Goal: Transaction & Acquisition: Purchase product/service

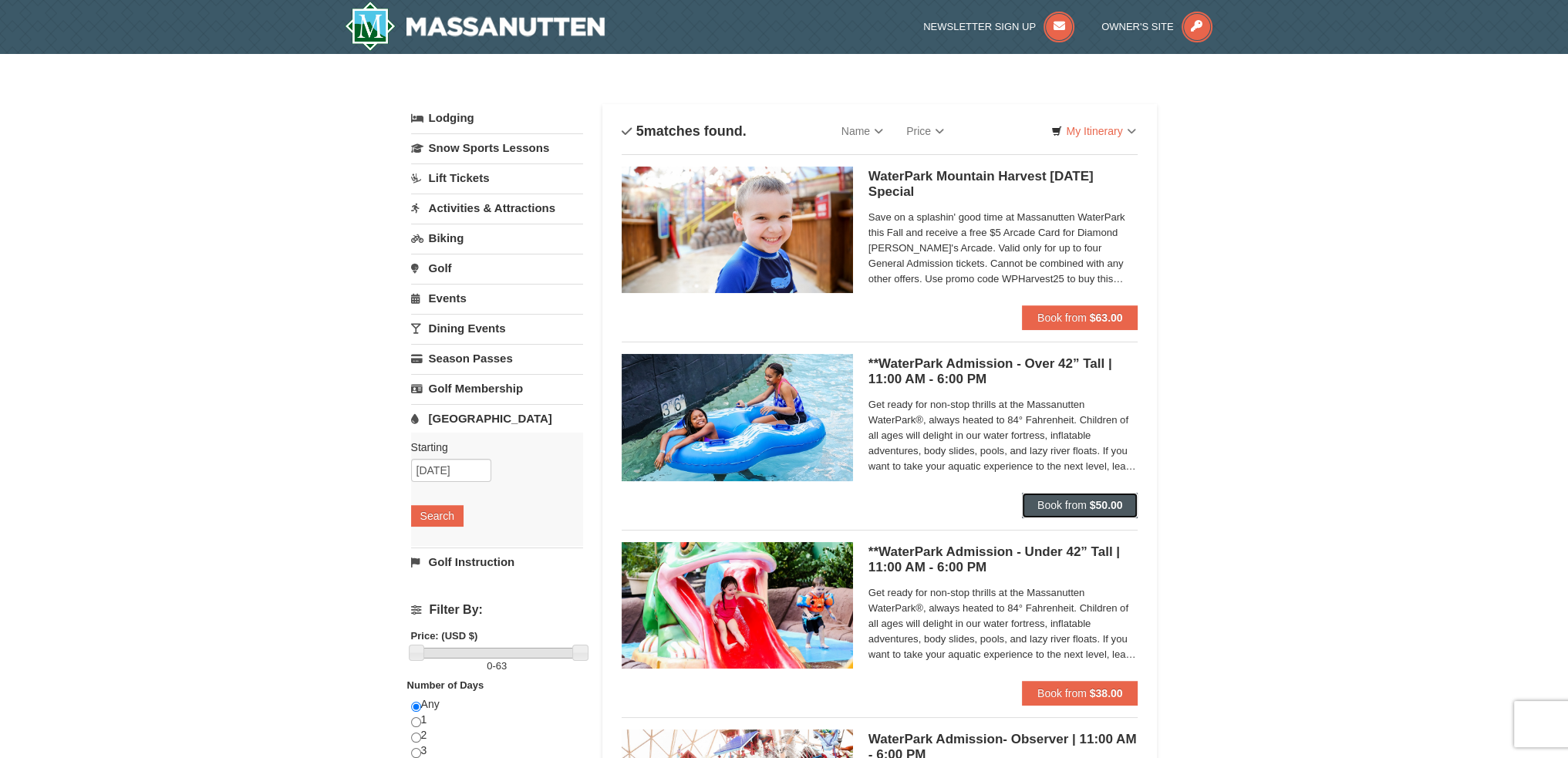
click at [1084, 507] on span "Book from" at bounding box center [1062, 505] width 50 height 12
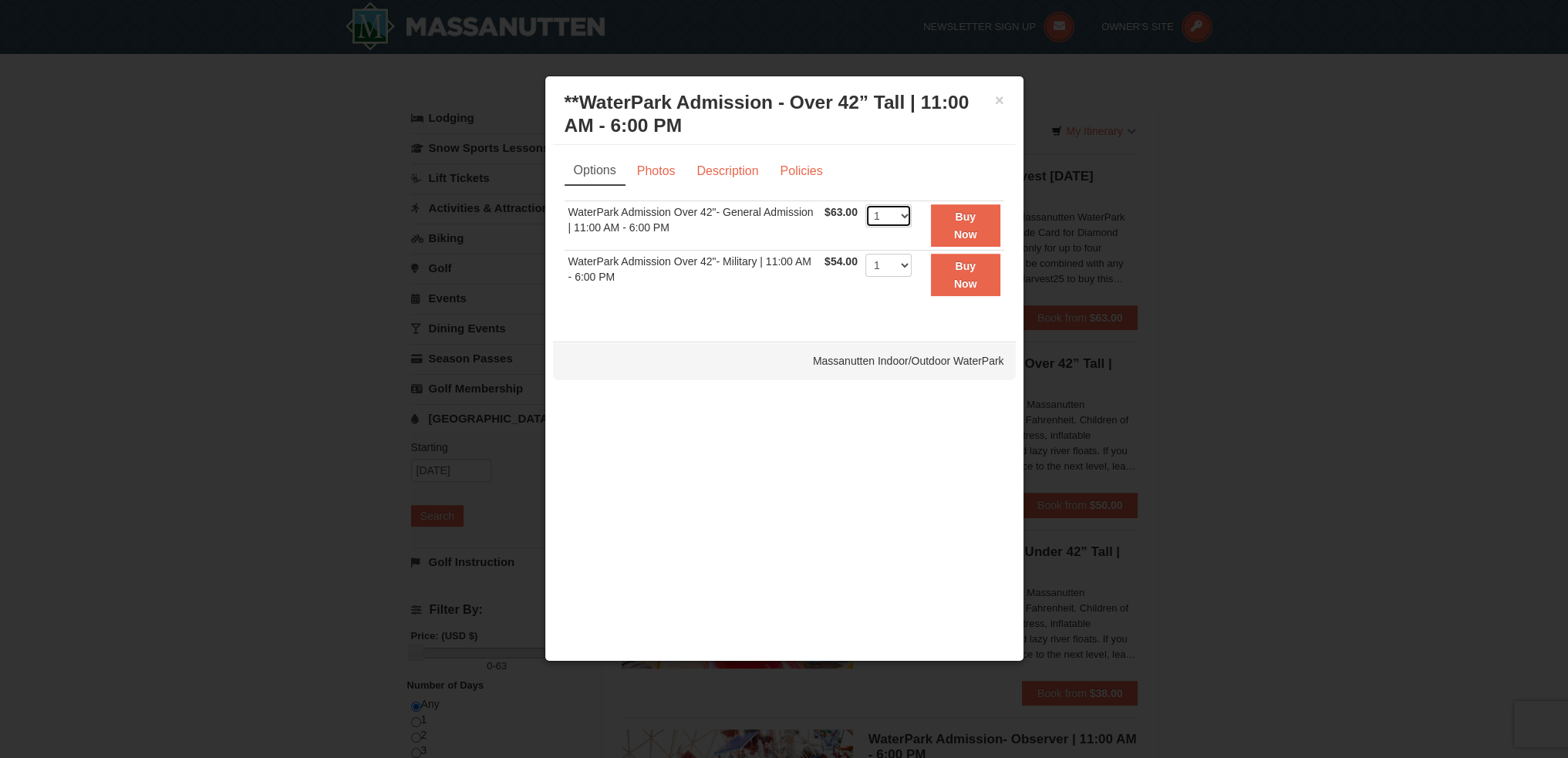
click at [909, 213] on select "1 2 3 4 5 6 7 8 9 10 11 12 13 14 15 16 17 18 19 20 21 22" at bounding box center [888, 216] width 46 height 23
select select "4"
click at [865, 205] on select "1 2 3 4 5 6 7 8 9 10 11 12 13 14 15 16 17 18 19 20 21 22" at bounding box center [888, 216] width 46 height 23
click at [969, 218] on strong "Buy Now" at bounding box center [965, 225] width 23 height 30
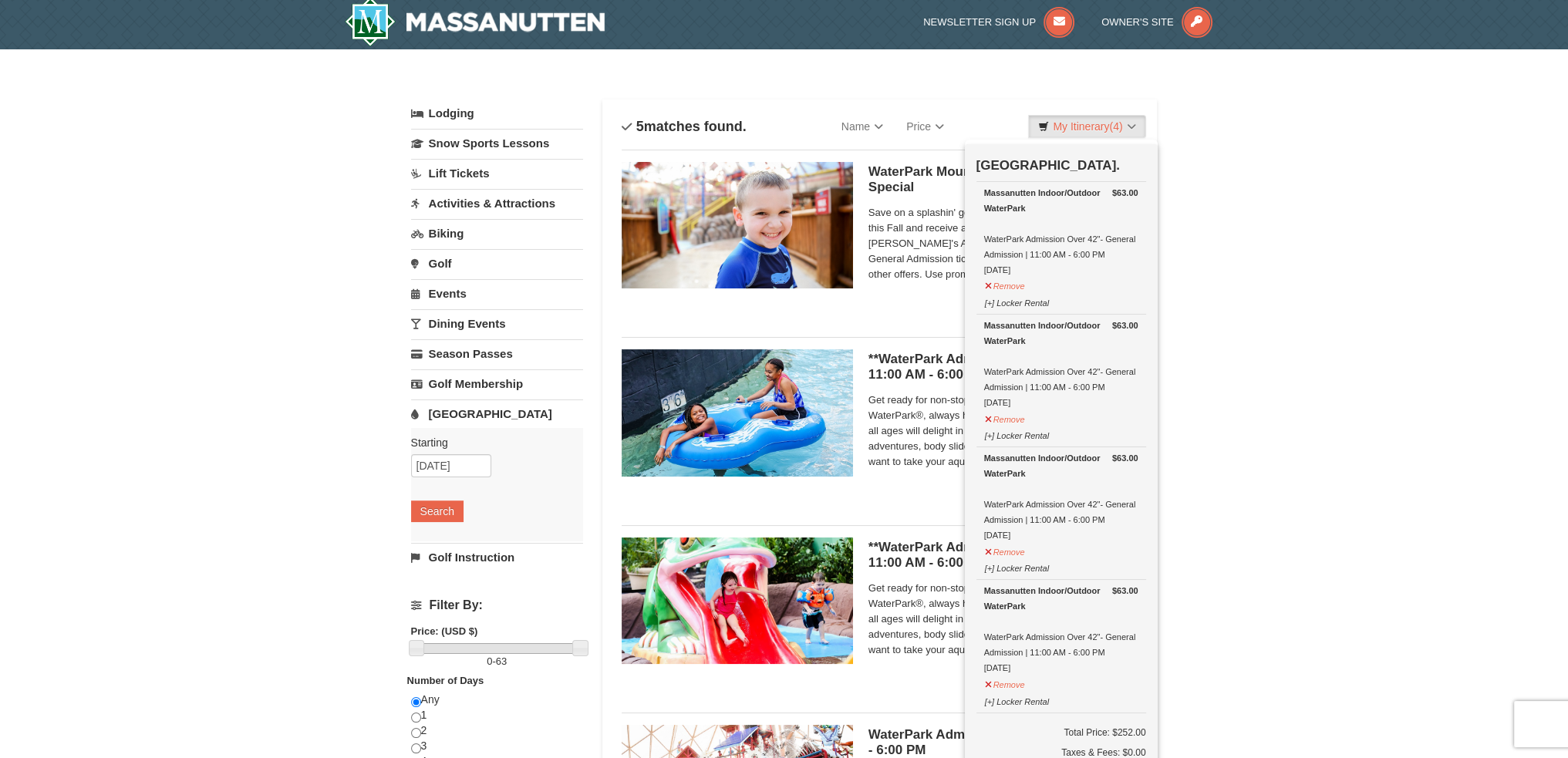
scroll to position [417, 0]
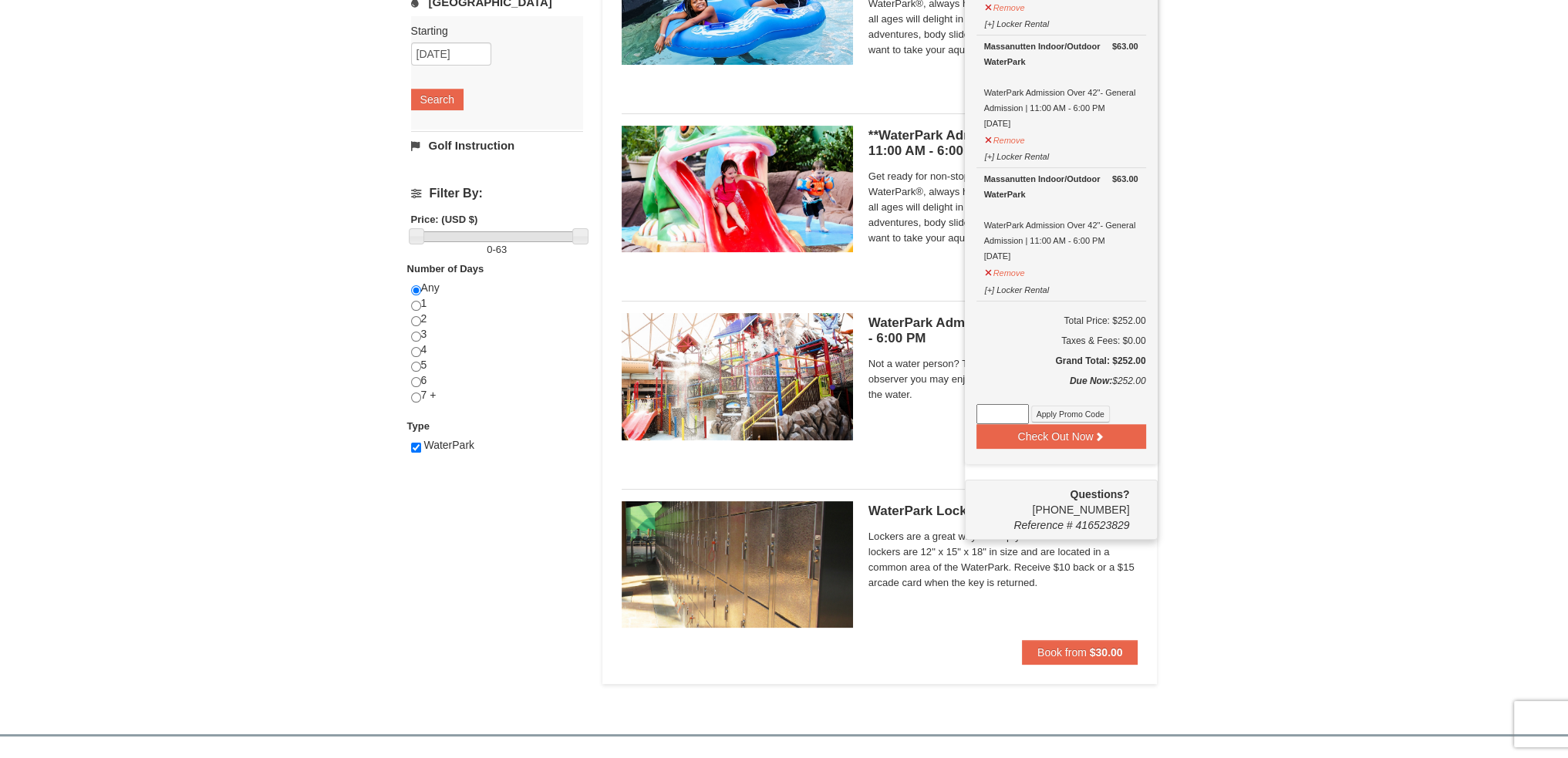
click at [1015, 413] on input at bounding box center [1002, 414] width 53 height 20
paste input "PBSTAYANDPLAY"
type input "PBSTAYANDPLAY"
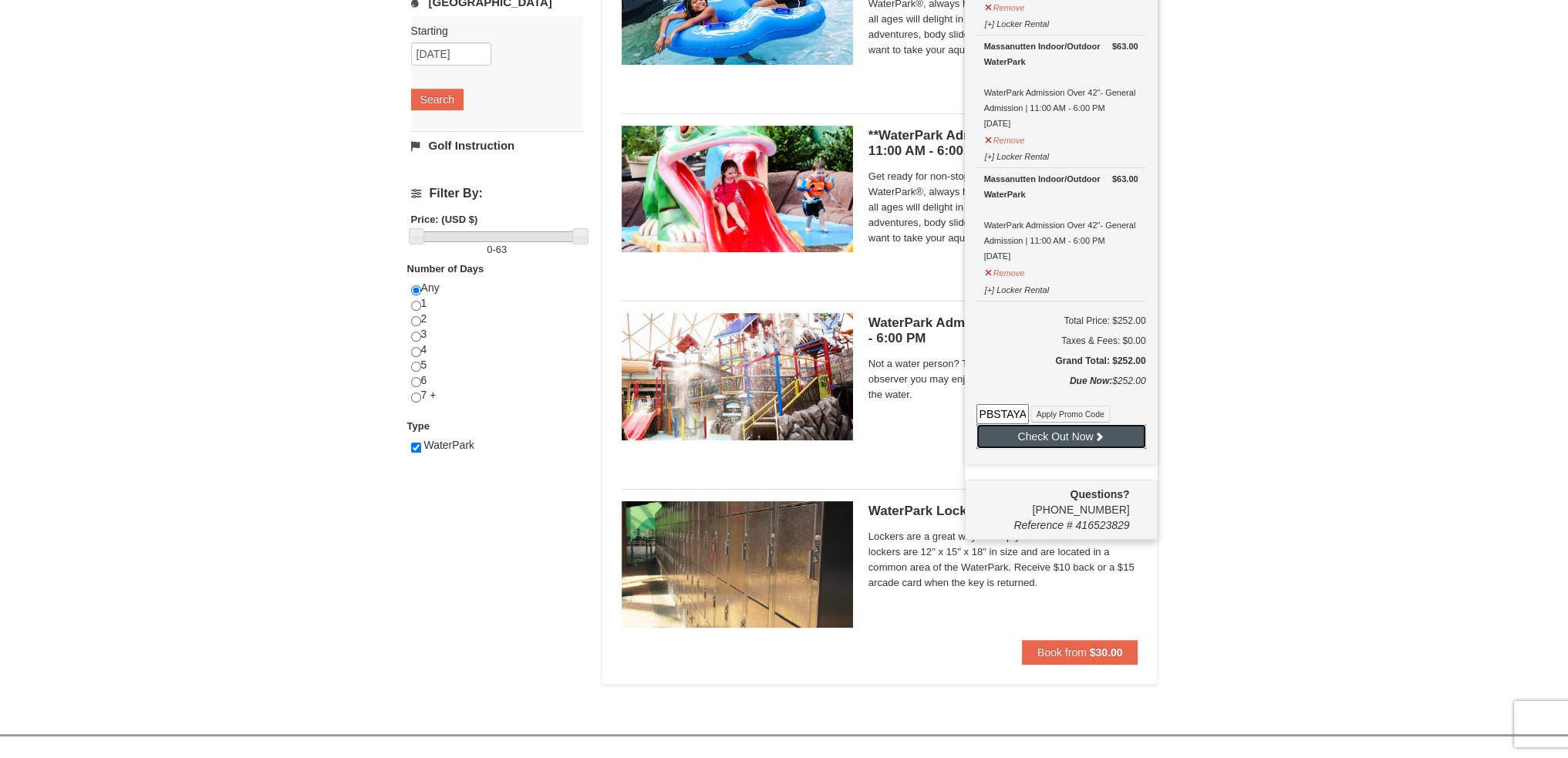
click at [1045, 429] on button "Check Out Now" at bounding box center [1062, 437] width 170 height 25
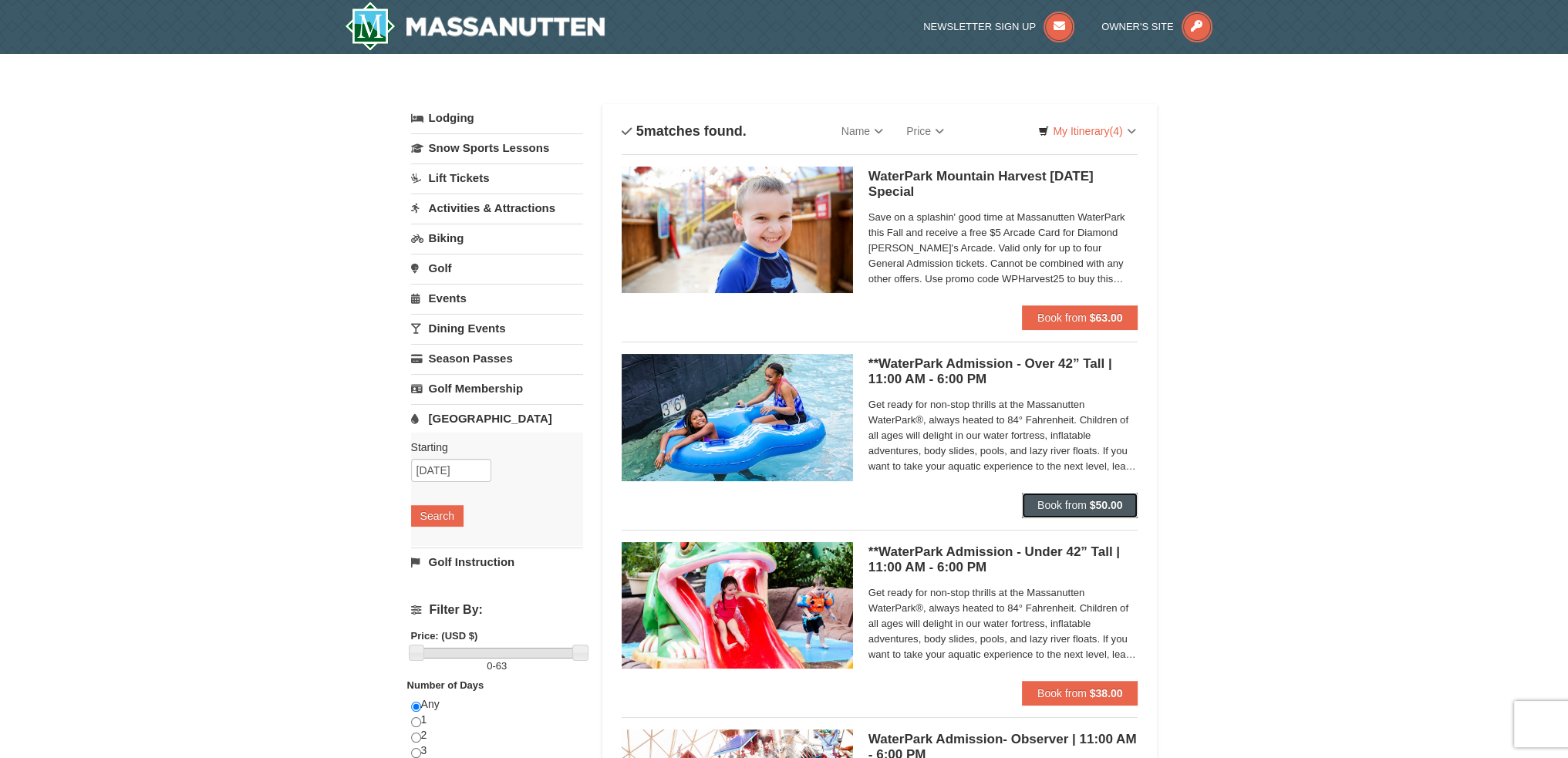
click at [1083, 498] on button "Book from $50.00" at bounding box center [1080, 506] width 117 height 25
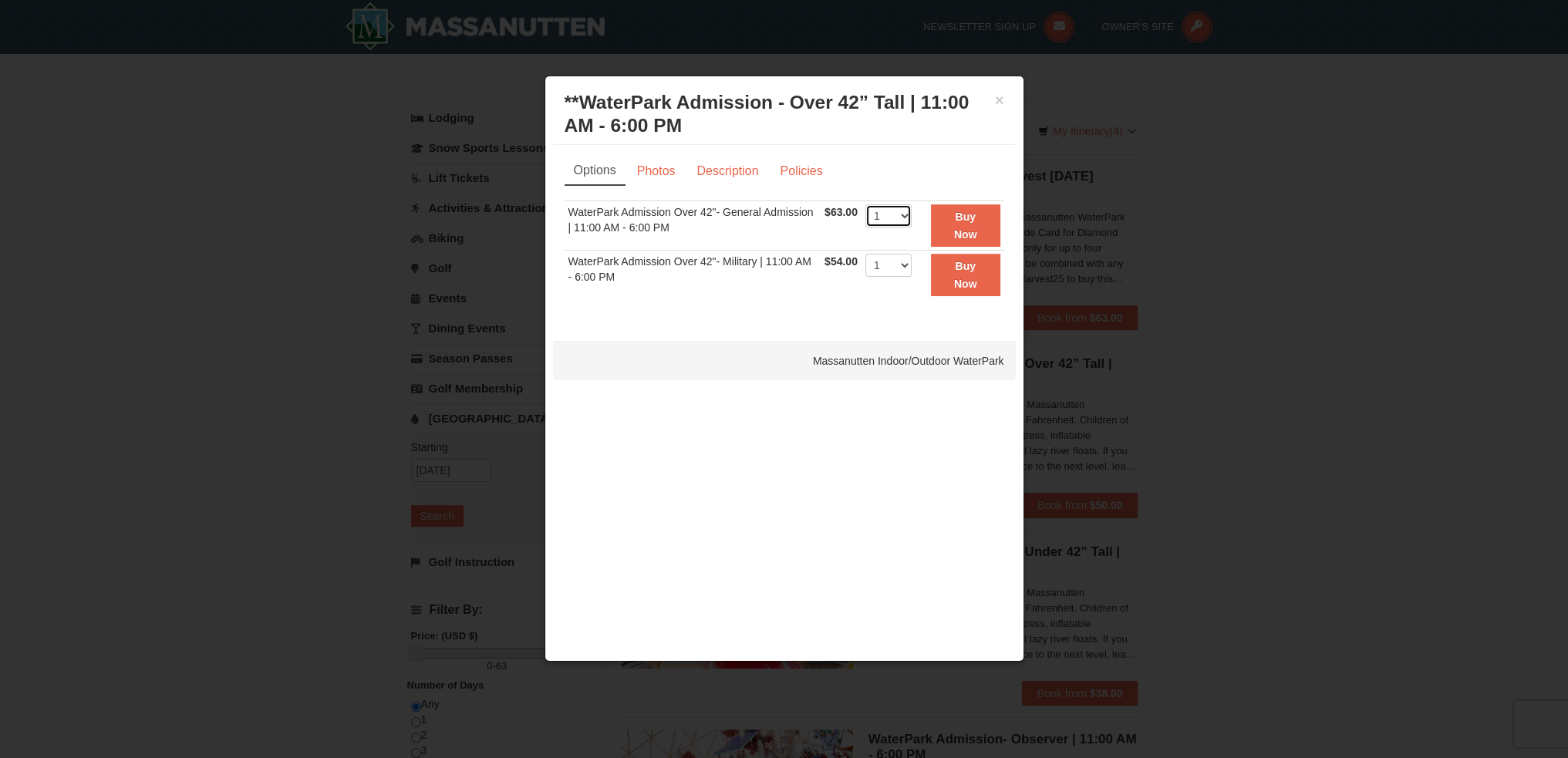
click at [904, 215] on select "1 2 3 4 5 6 7 8 9 10 11 12 13 14 15 16 17 18 19 20 21 22" at bounding box center [888, 216] width 46 height 23
select select "4"
click at [865, 205] on select "1 2 3 4 5 6 7 8 9 10 11 12 13 14 15 16 17 18 19 20 21 22" at bounding box center [888, 216] width 46 height 23
click at [956, 230] on strong "Buy Now" at bounding box center [965, 225] width 23 height 30
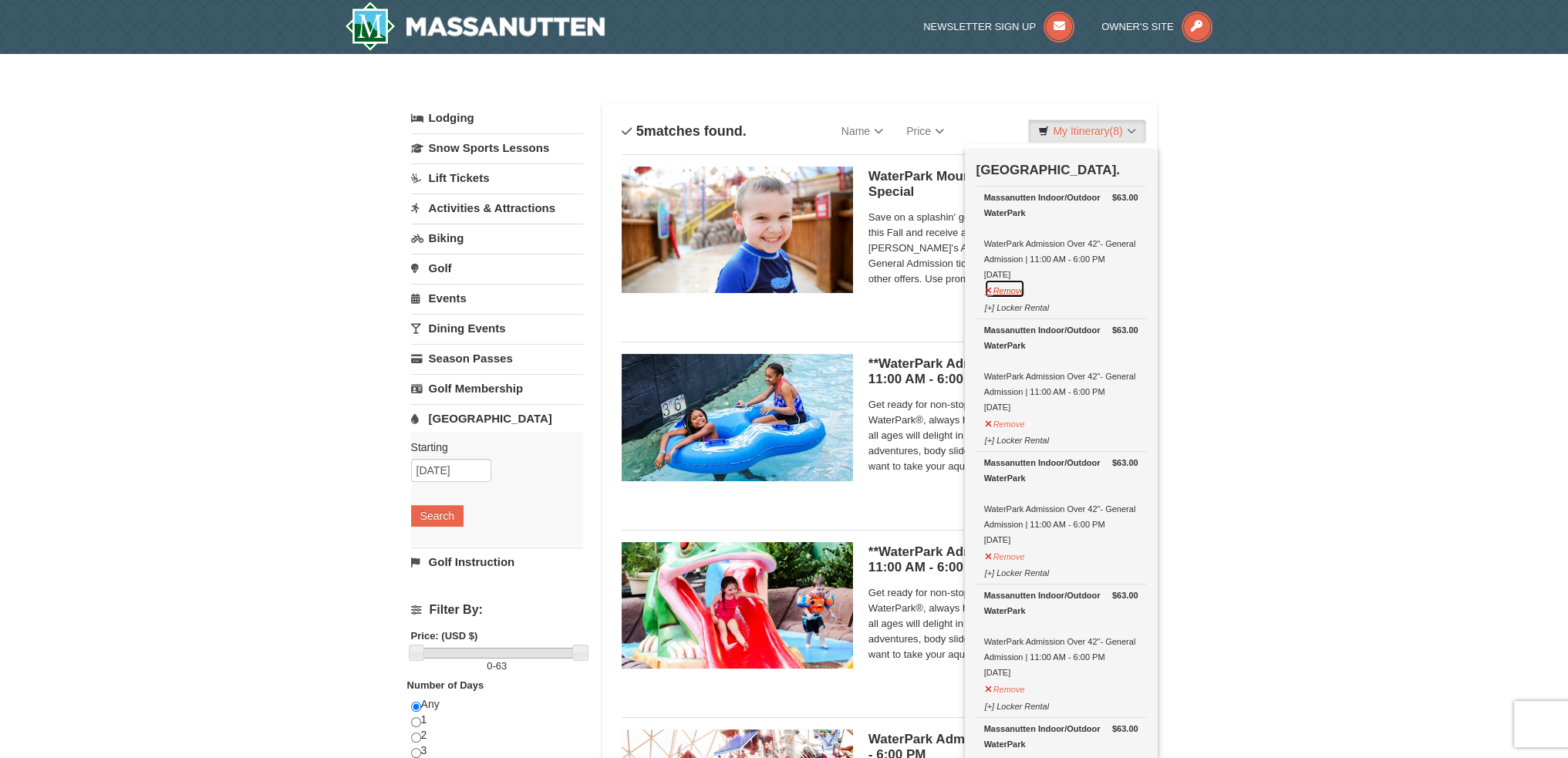
click at [1018, 290] on button "Remove" at bounding box center [1005, 289] width 42 height 19
click at [1018, 292] on button "Remove" at bounding box center [1005, 289] width 42 height 19
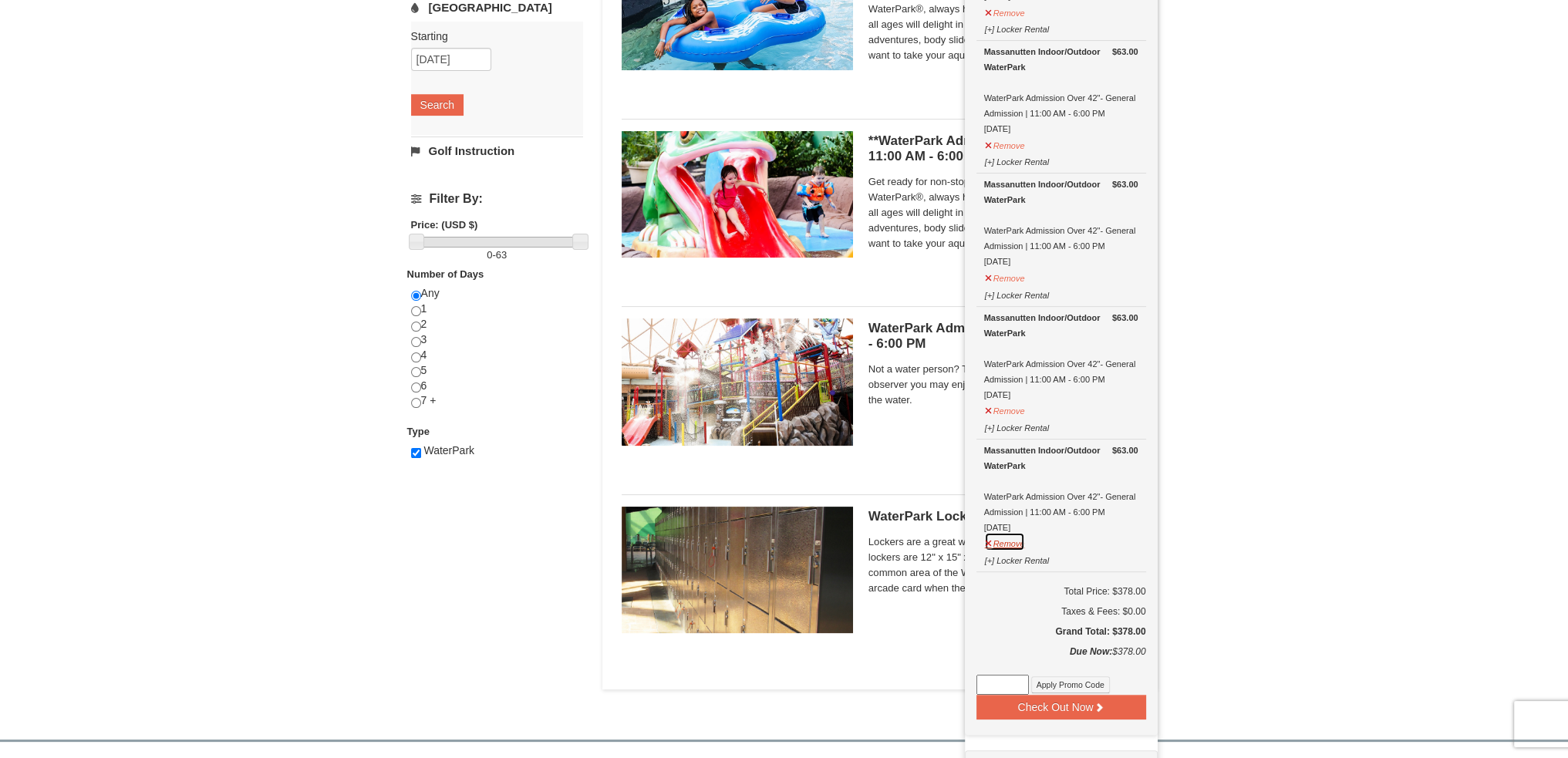
click at [1002, 536] on button "Remove" at bounding box center [1005, 542] width 42 height 19
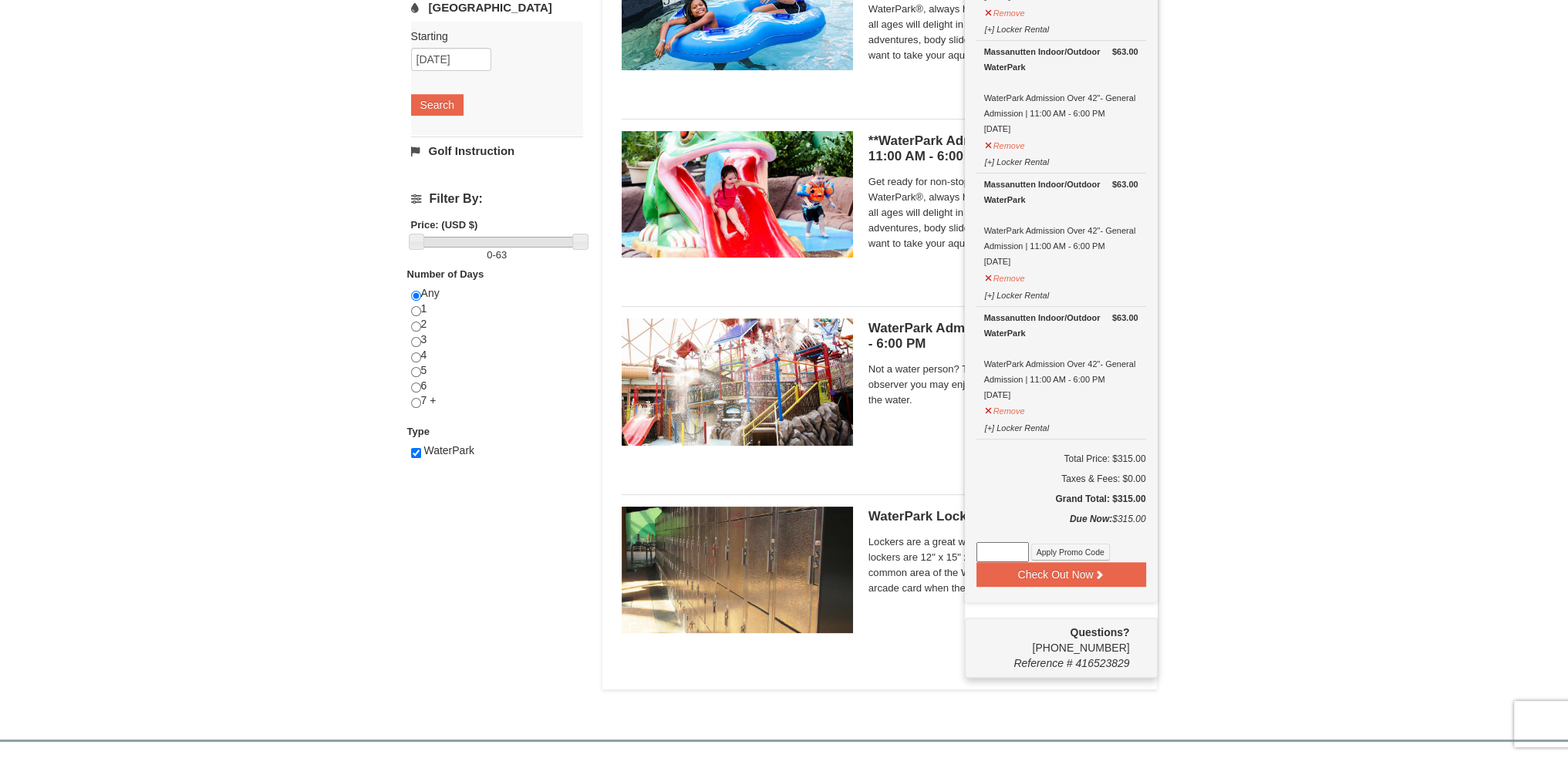
scroll to position [0, 0]
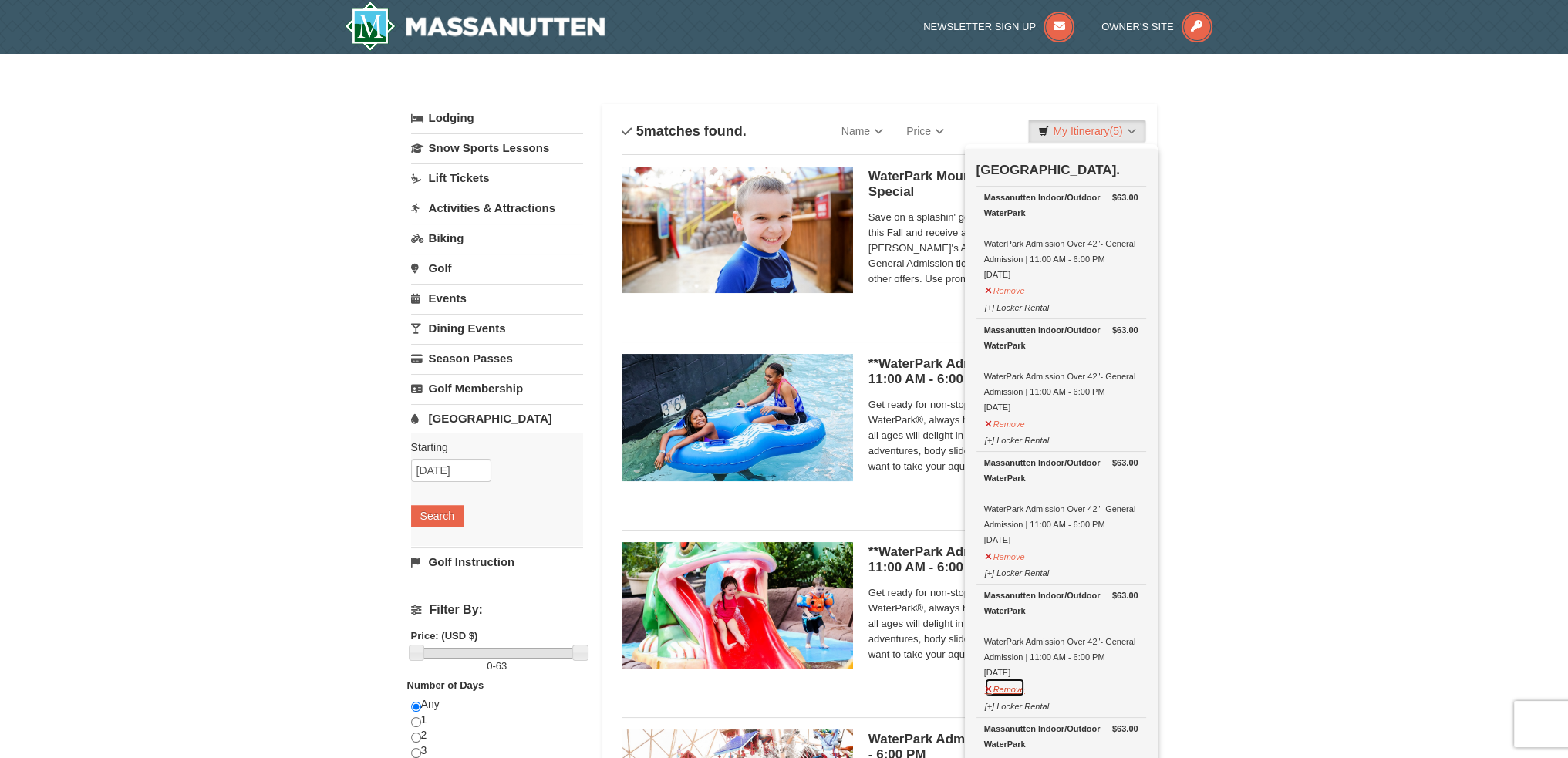
click at [1004, 684] on button "Remove" at bounding box center [1005, 687] width 42 height 19
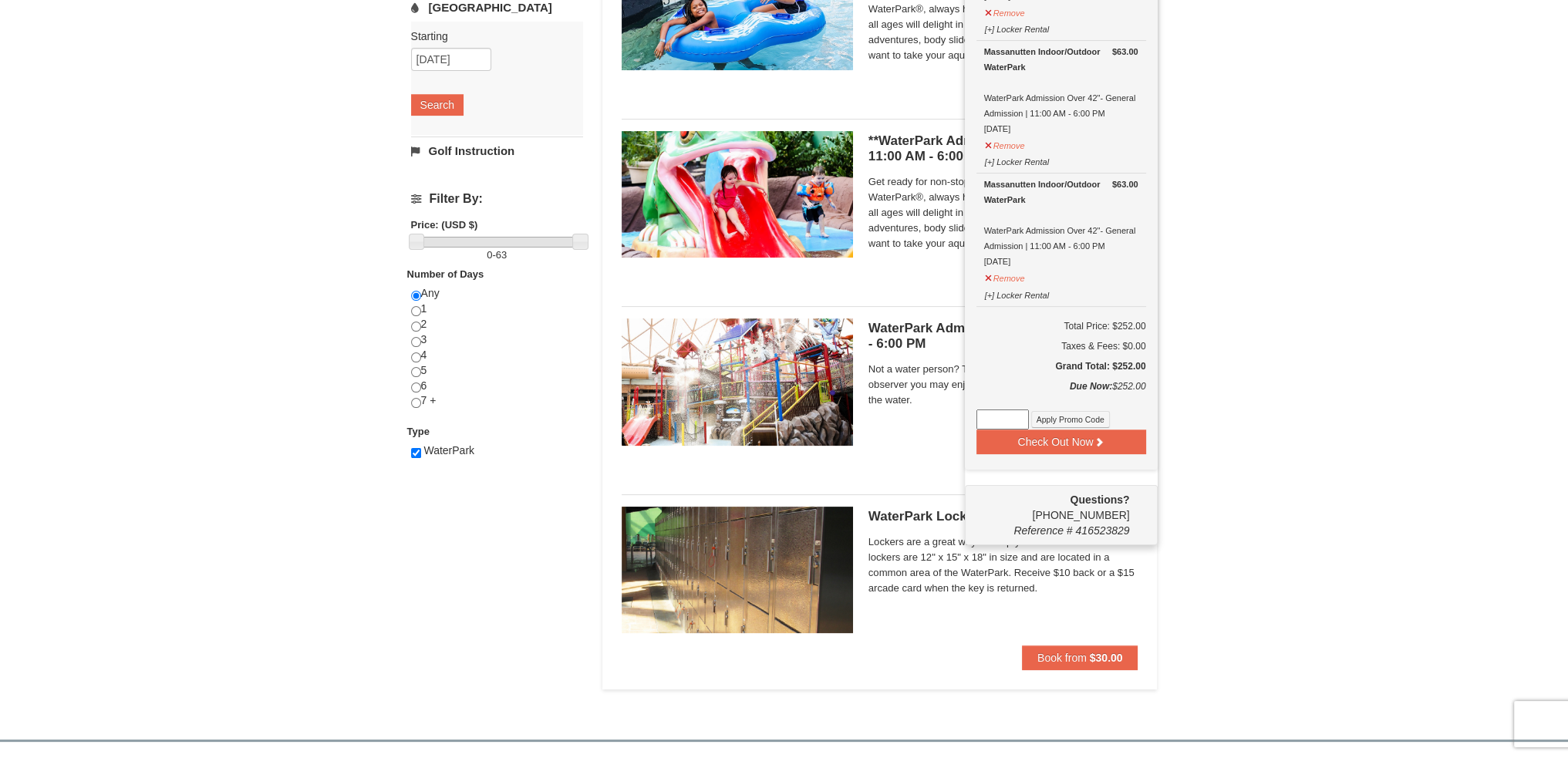
click at [1010, 411] on input at bounding box center [1002, 420] width 53 height 20
type input "PBSTAYANDPLAY"
click at [1077, 419] on button "Apply Promo Code" at bounding box center [1070, 420] width 78 height 17
click at [983, 410] on input at bounding box center [1002, 420] width 53 height 20
paste input "PBSTAYANDPLAY"
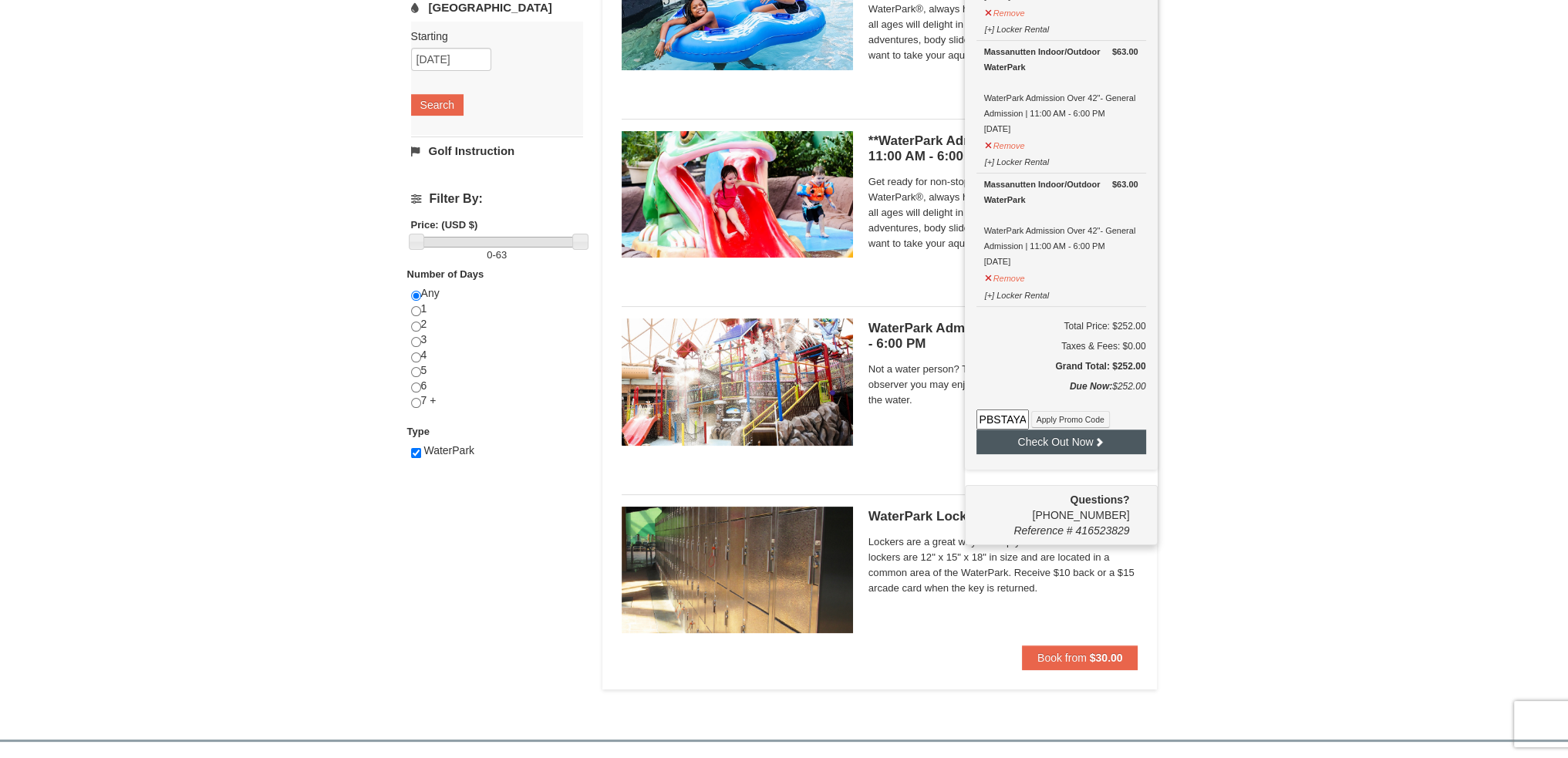
scroll to position [0, 43]
type input "PBSTAYANDPLAY"
click at [1083, 417] on button "Apply Promo Code" at bounding box center [1070, 420] width 78 height 17
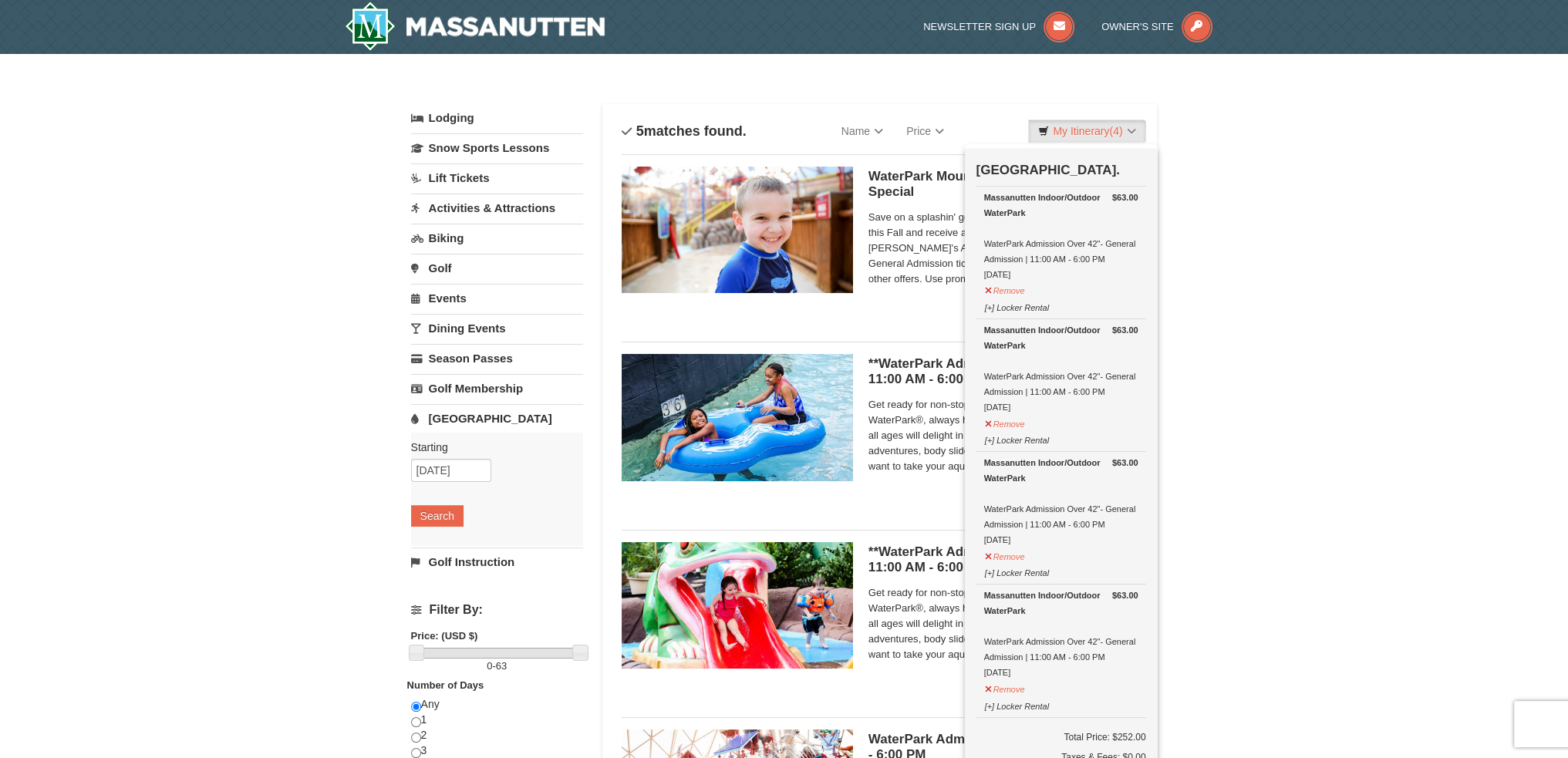
scroll to position [411, 0]
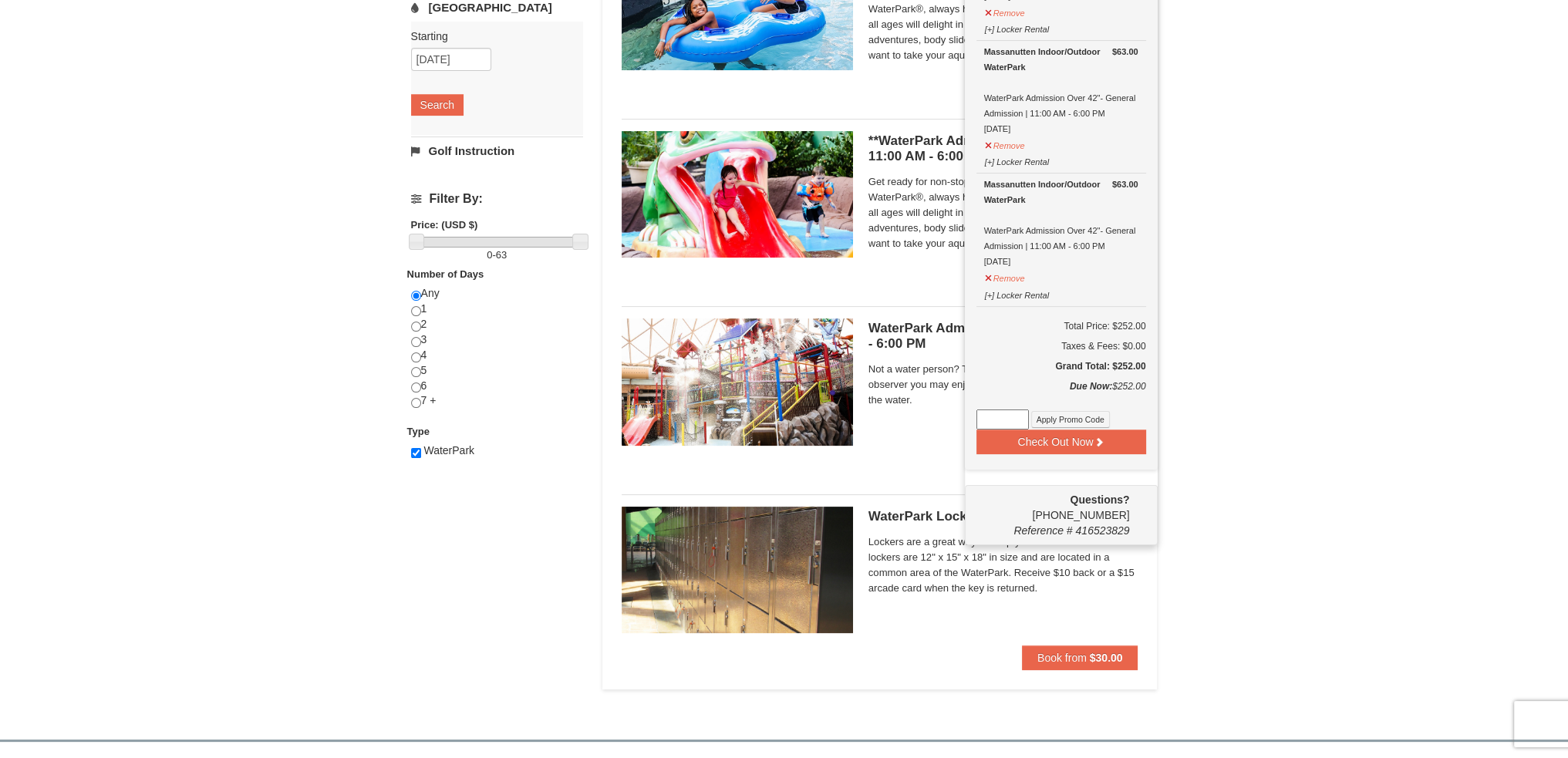
click at [987, 412] on input at bounding box center [1002, 420] width 53 height 20
paste input "25OffSkiHS25"
type input "25OffSkiHS25"
click at [1092, 412] on button "Apply Promo Code" at bounding box center [1070, 420] width 78 height 17
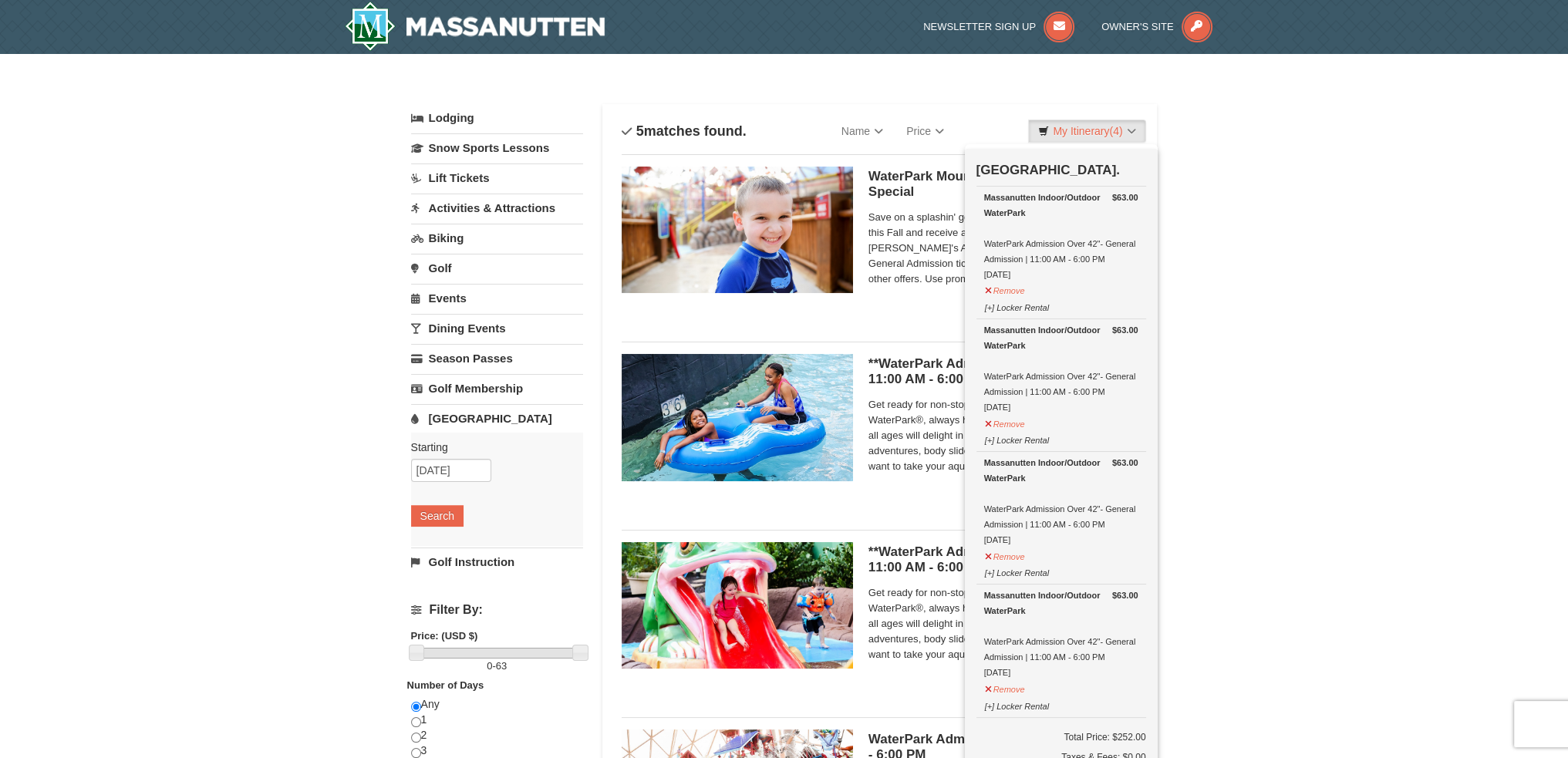
scroll to position [411, 0]
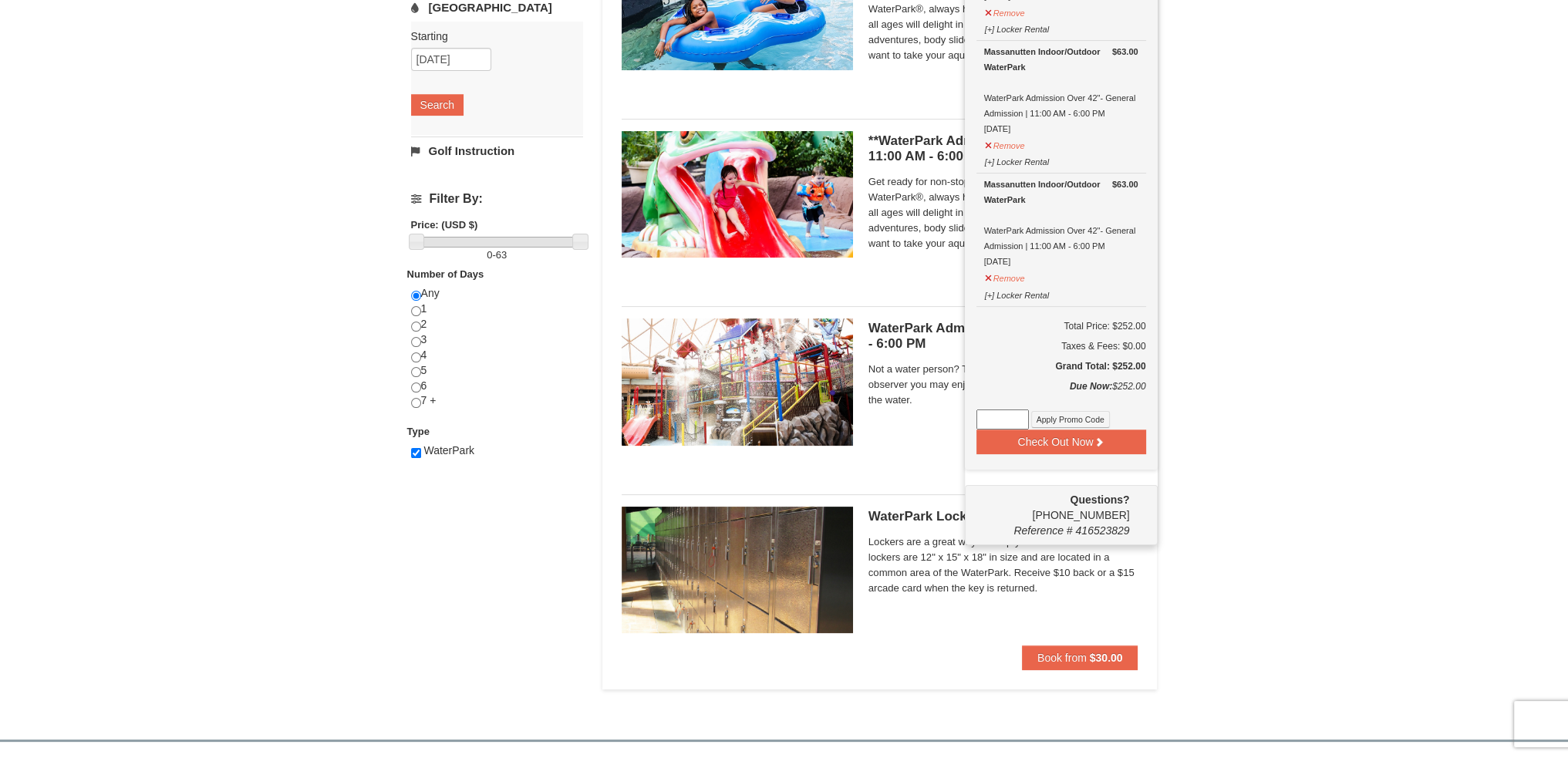
click at [1004, 411] on input at bounding box center [1002, 420] width 53 height 20
paste input "WPFUNDAY25"
type input "WPFUNDAY25"
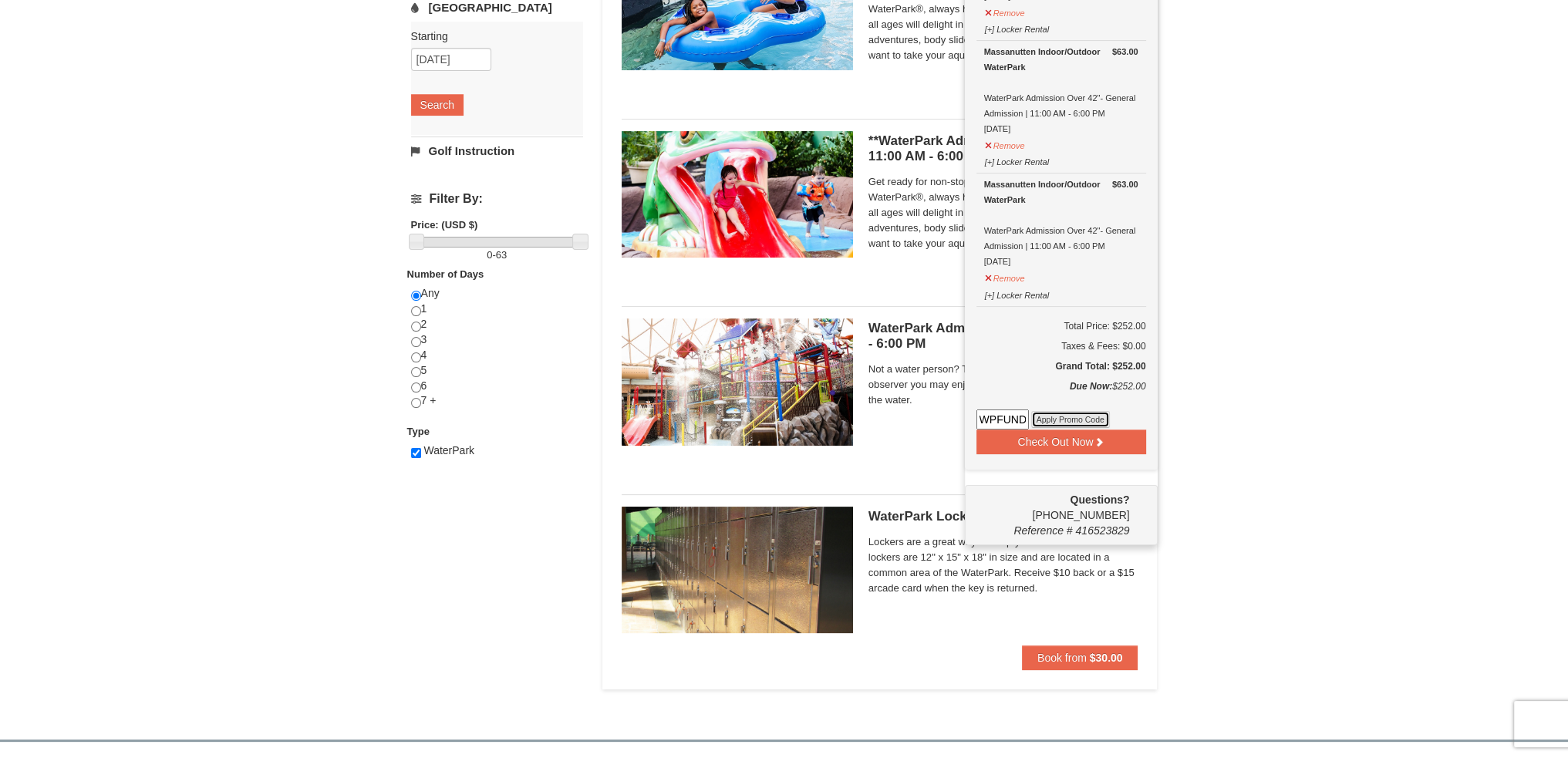
click at [1064, 414] on button "Apply Promo Code" at bounding box center [1070, 420] width 78 height 17
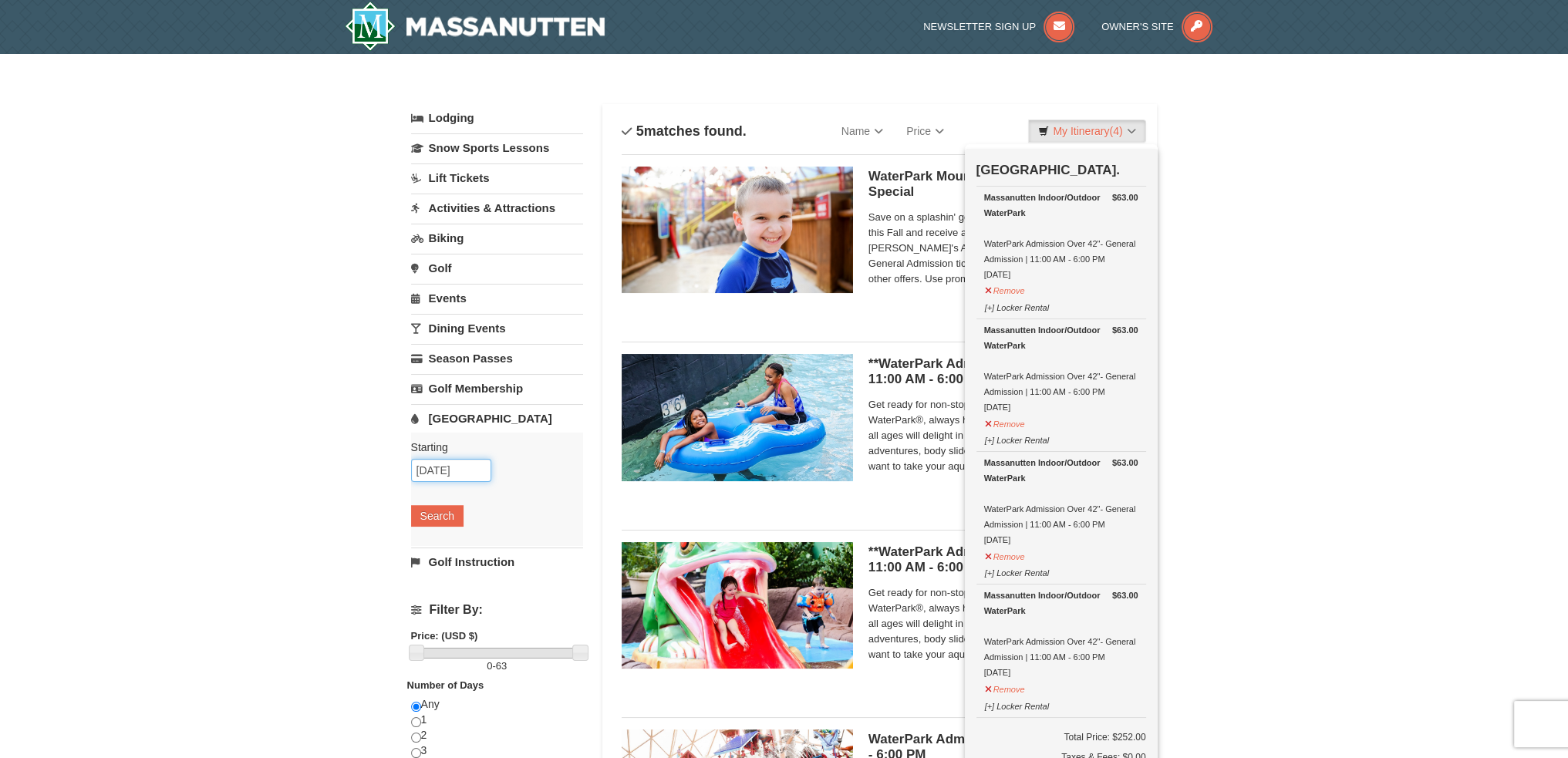
click at [457, 468] on input "[DATE]" at bounding box center [451, 470] width 80 height 23
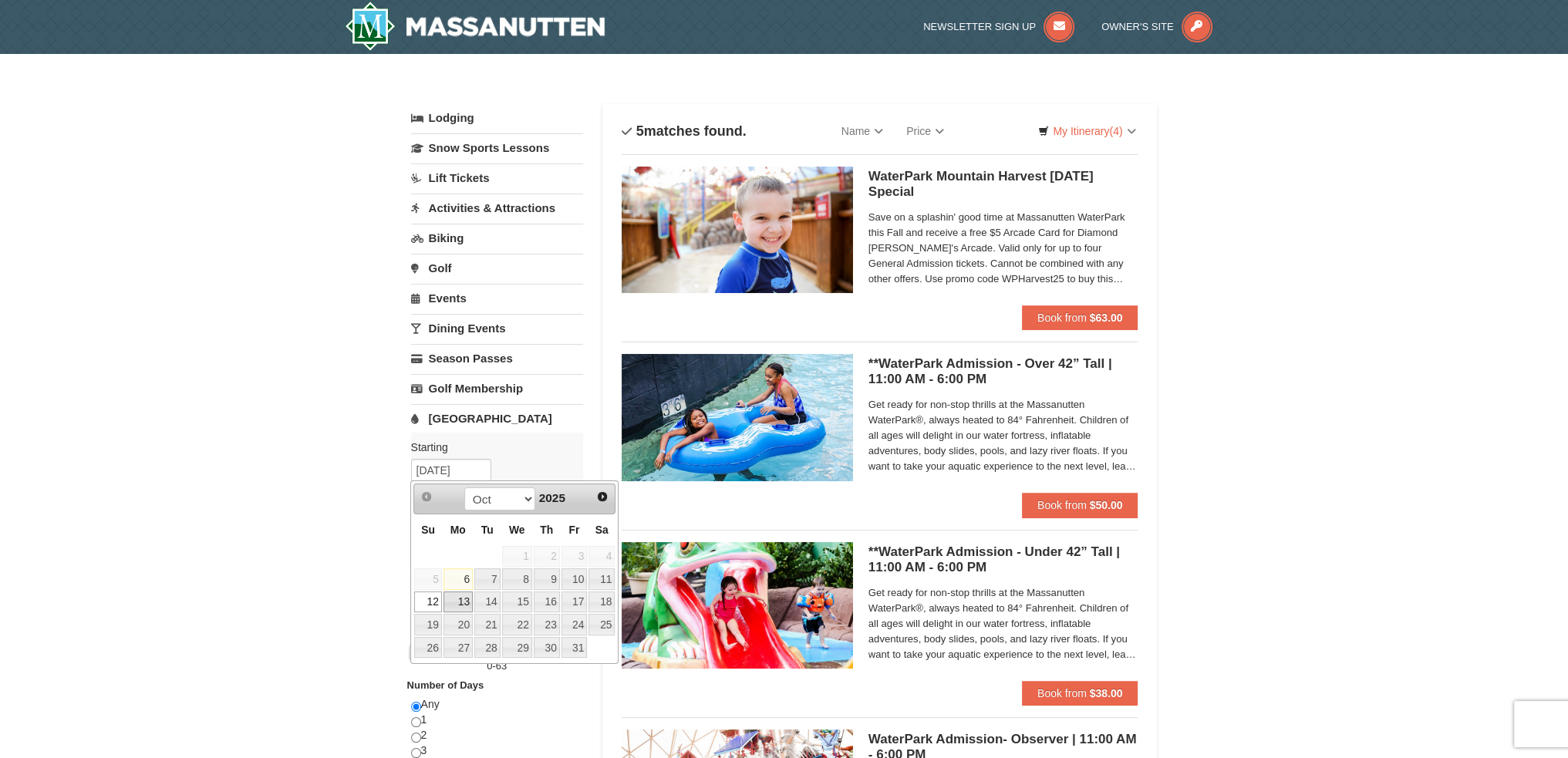
click at [451, 602] on link "13" at bounding box center [458, 602] width 30 height 22
type input "10/13/2025"
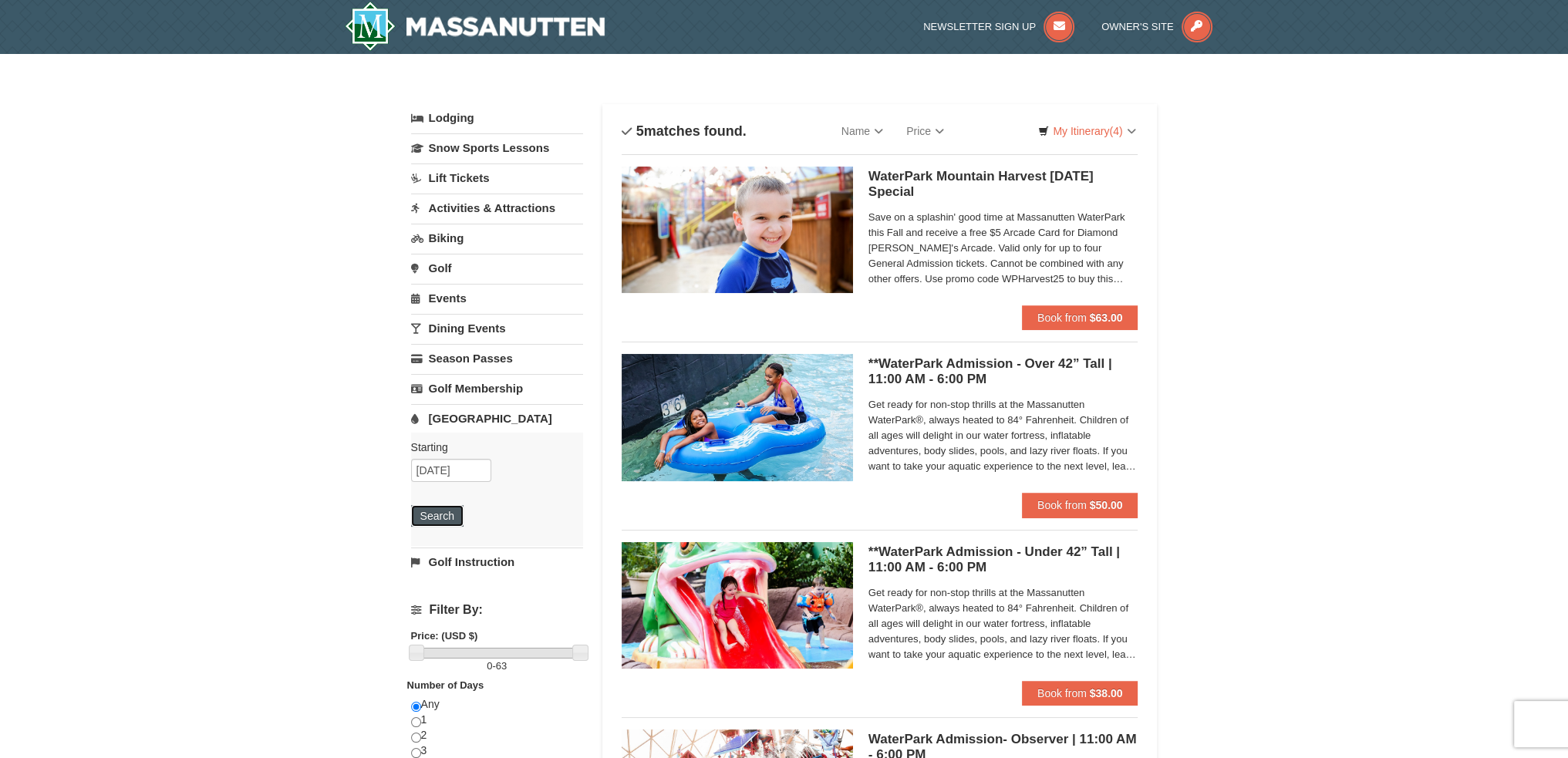
click at [436, 515] on button "Search" at bounding box center [437, 516] width 53 height 22
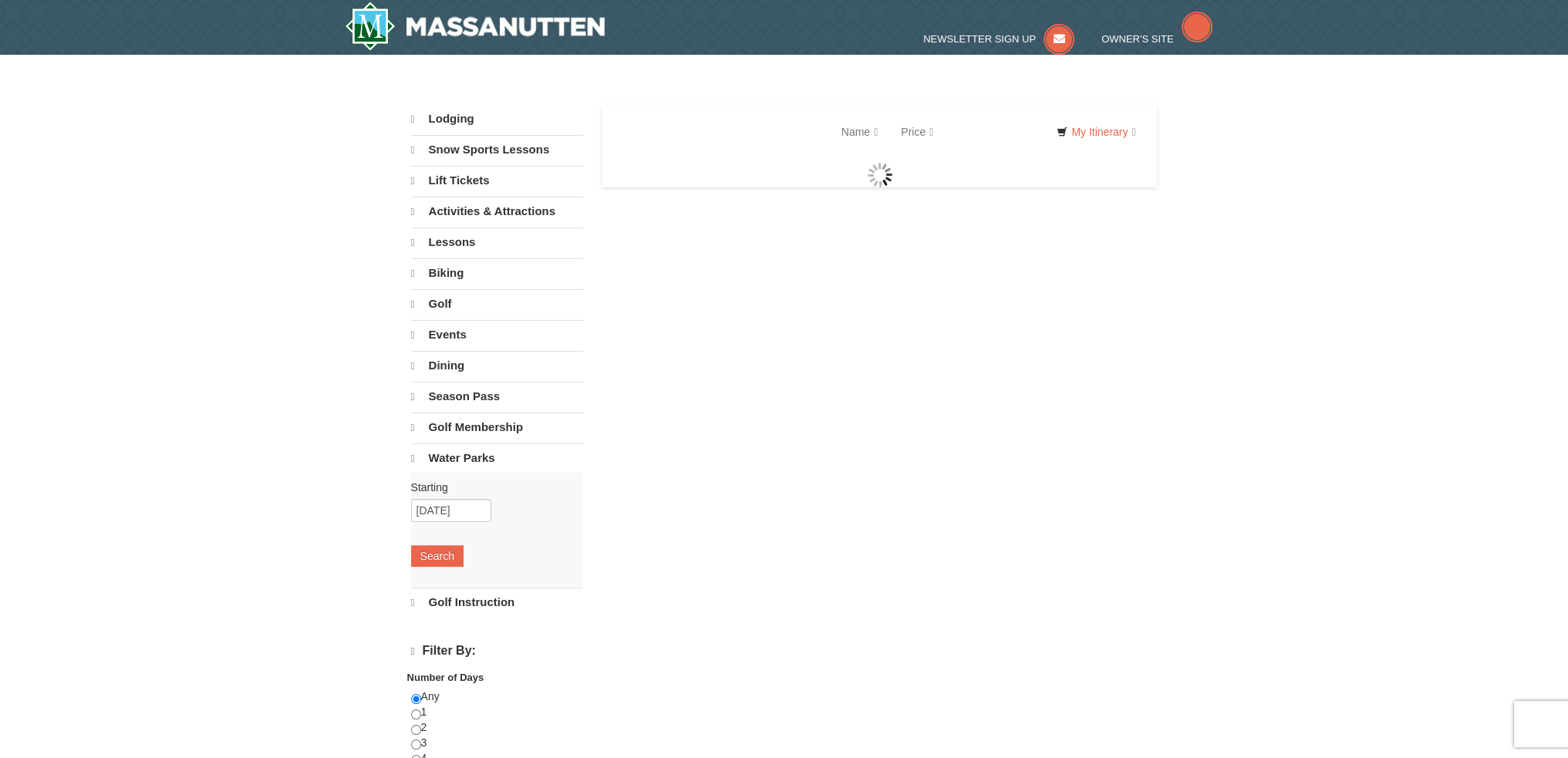
select select "10"
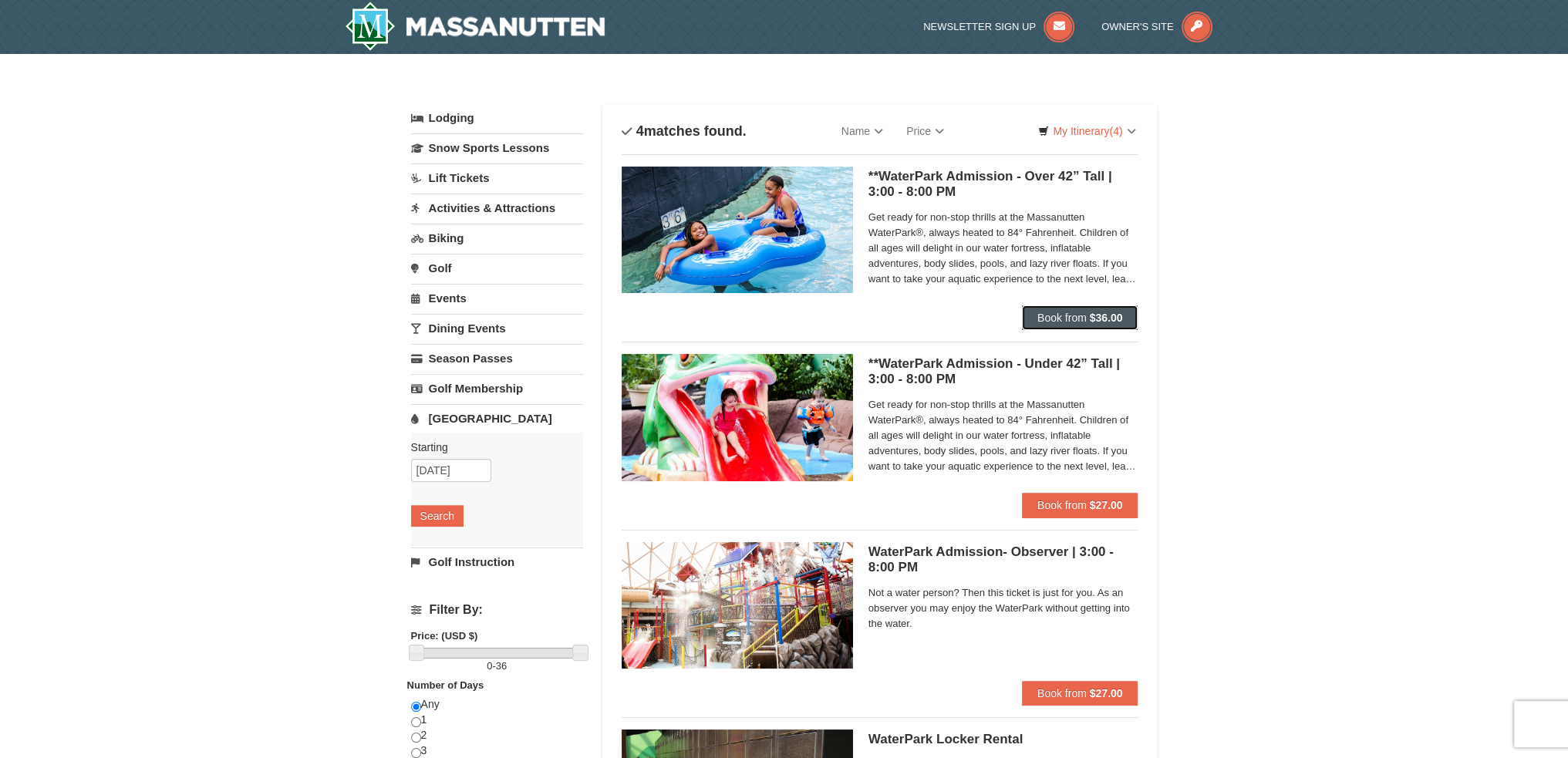
click at [1085, 316] on span "Book from" at bounding box center [1062, 317] width 50 height 12
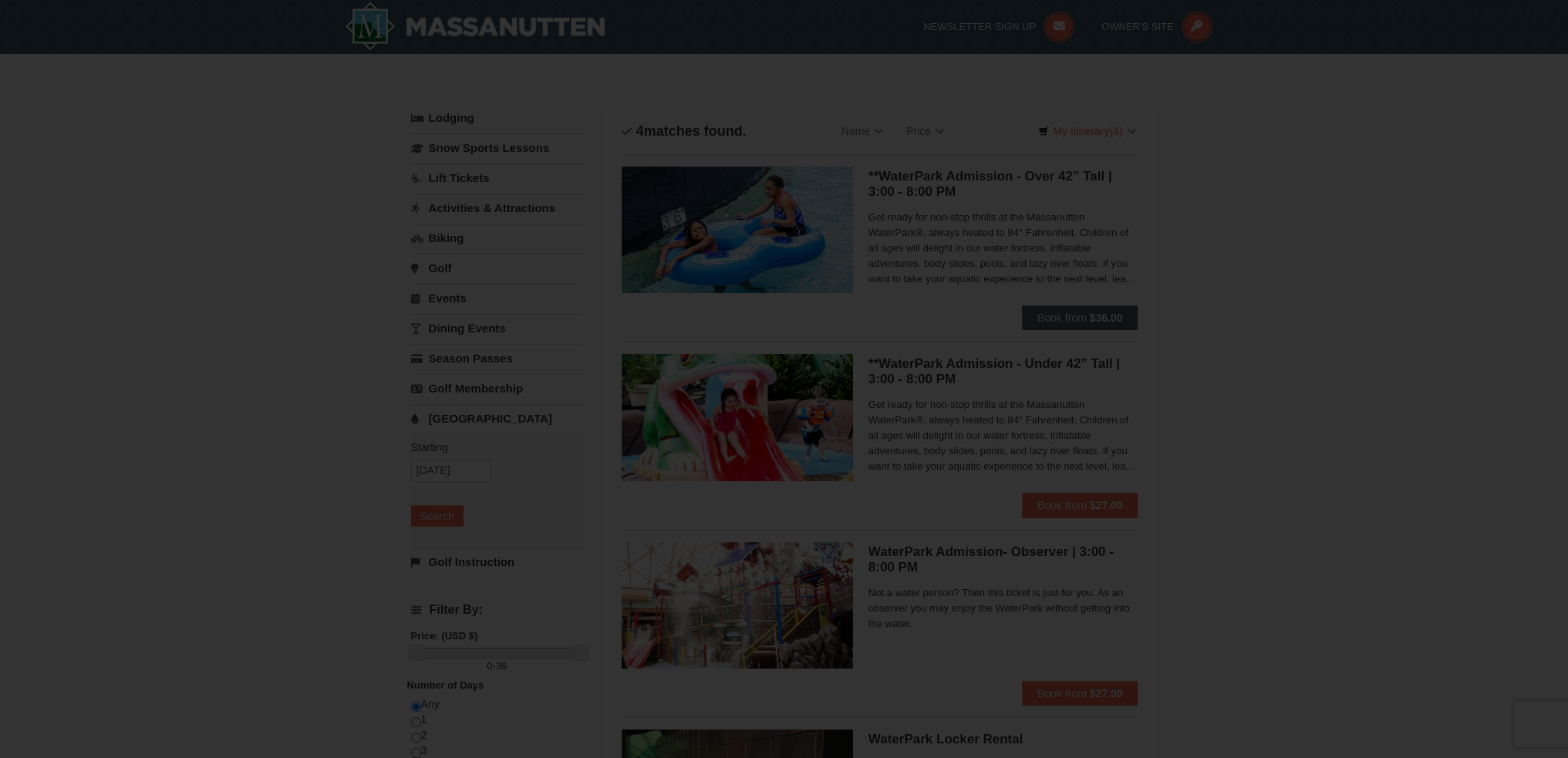
click at [1085, 316] on div at bounding box center [784, 379] width 1568 height 758
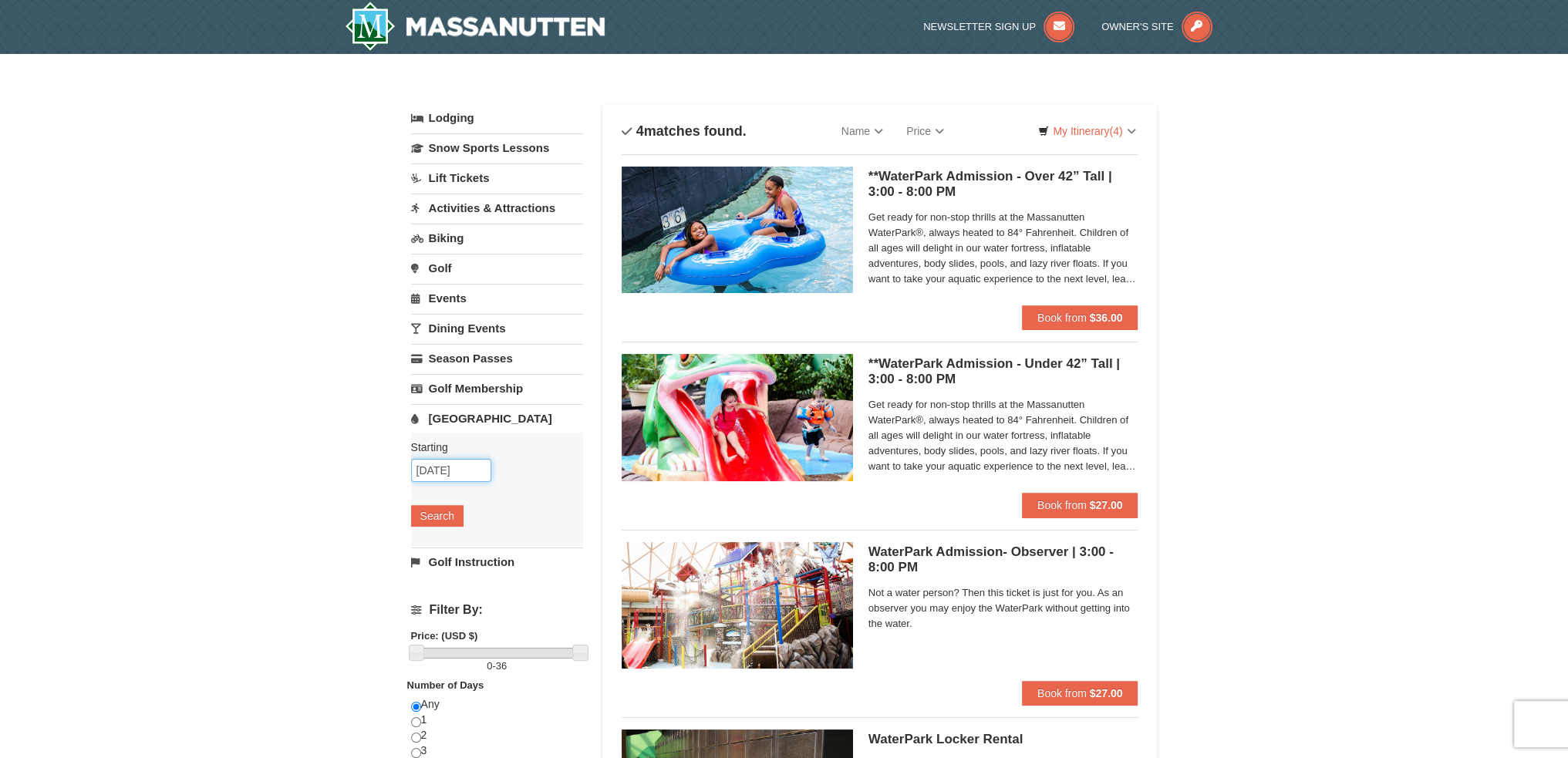
click at [465, 471] on input "10/13/2025" at bounding box center [451, 470] width 80 height 23
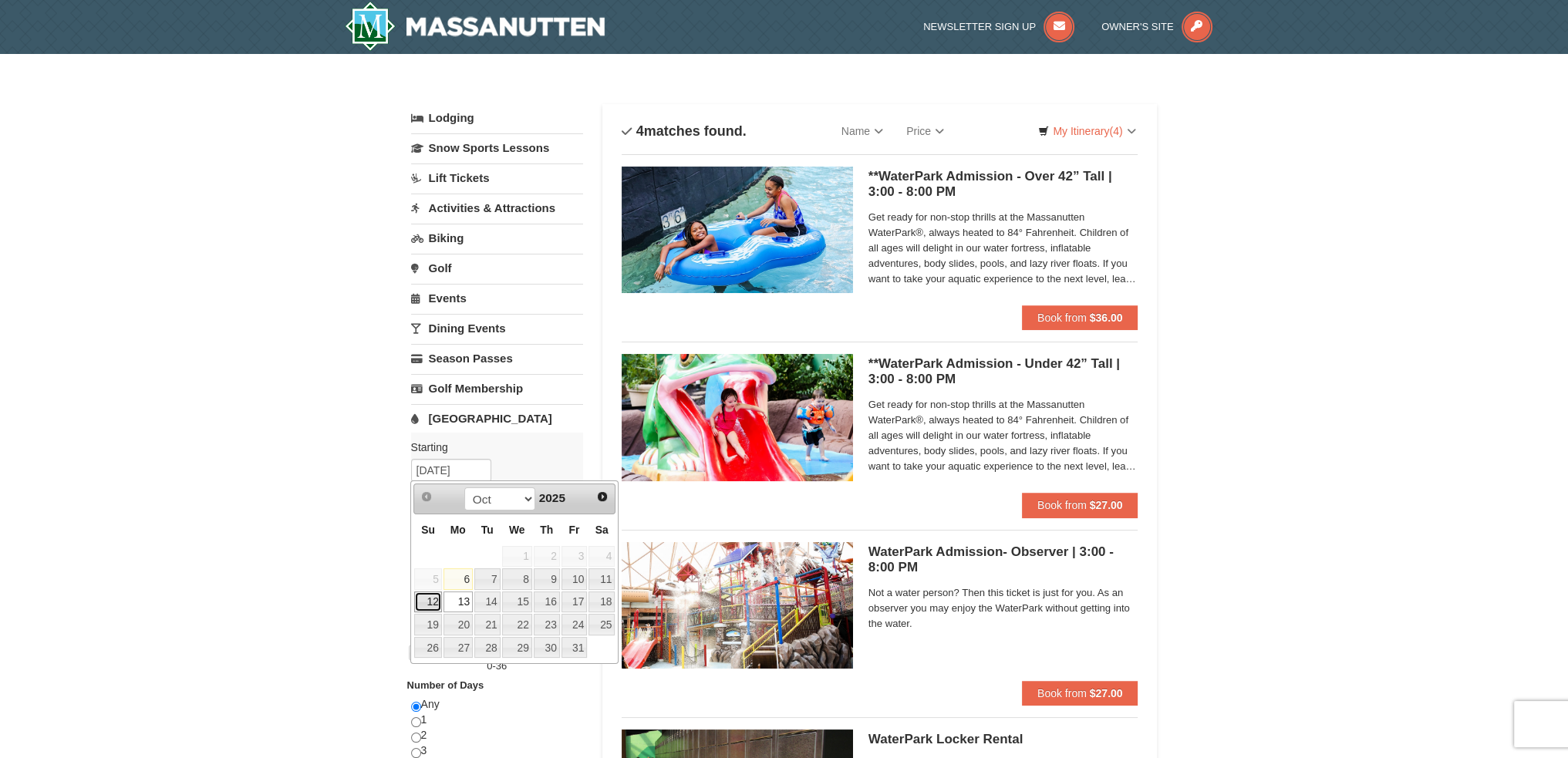
drag, startPoint x: 434, startPoint y: 601, endPoint x: 441, endPoint y: 595, distance: 9.2
click at [434, 601] on link "12" at bounding box center [427, 602] width 27 height 22
type input "[DATE]"
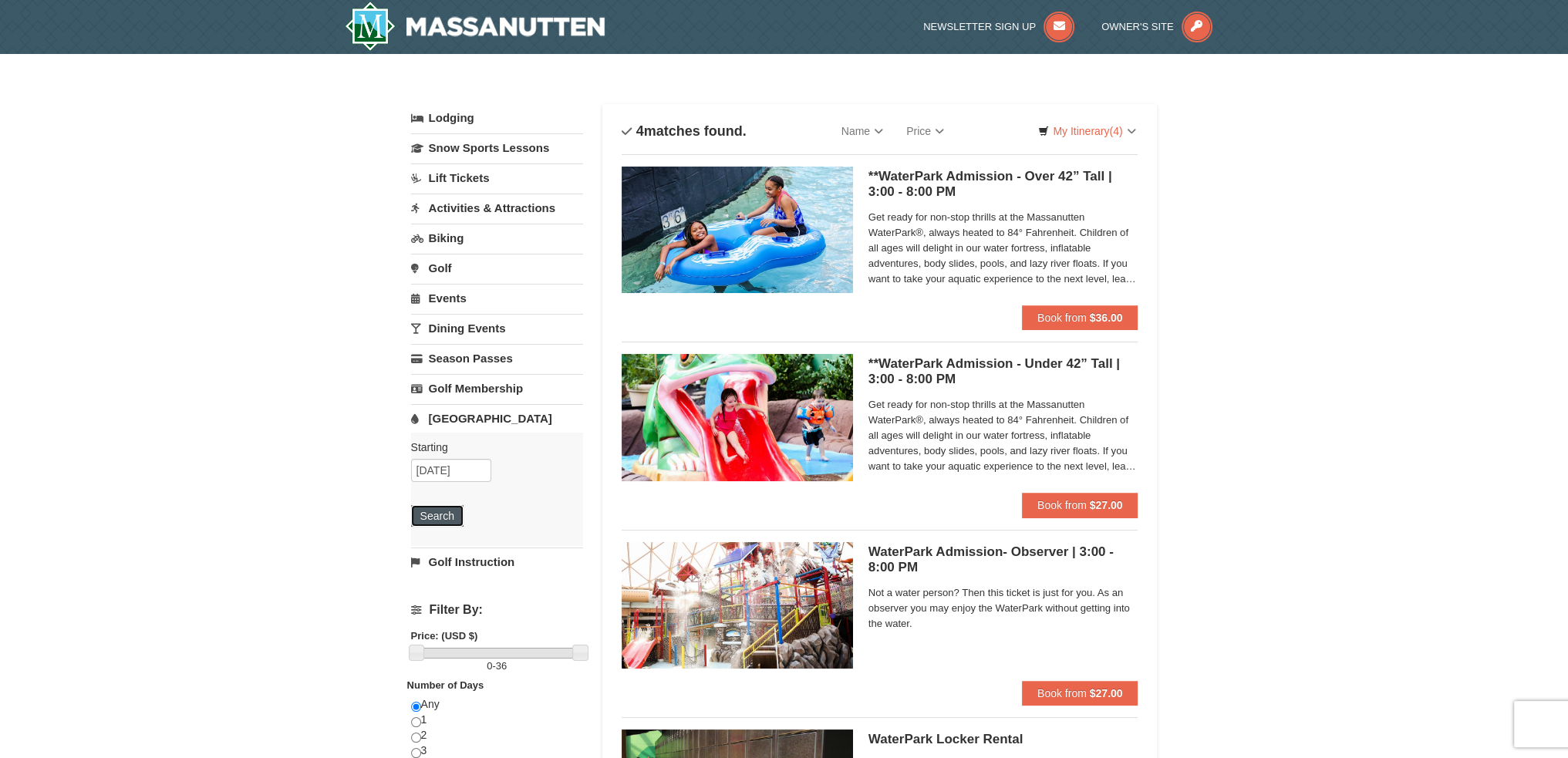
click at [417, 509] on button "Search" at bounding box center [437, 516] width 53 height 22
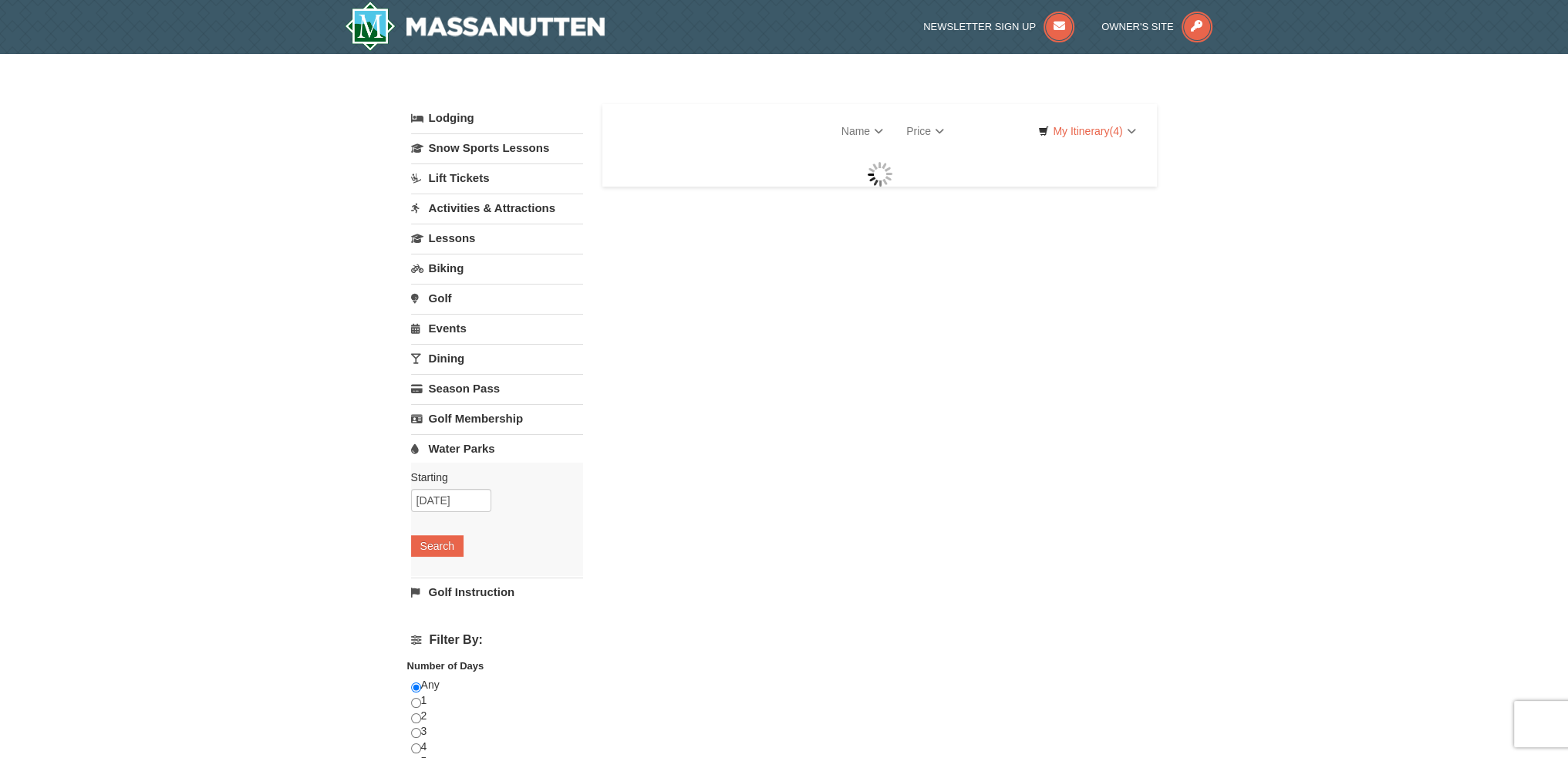
select select "10"
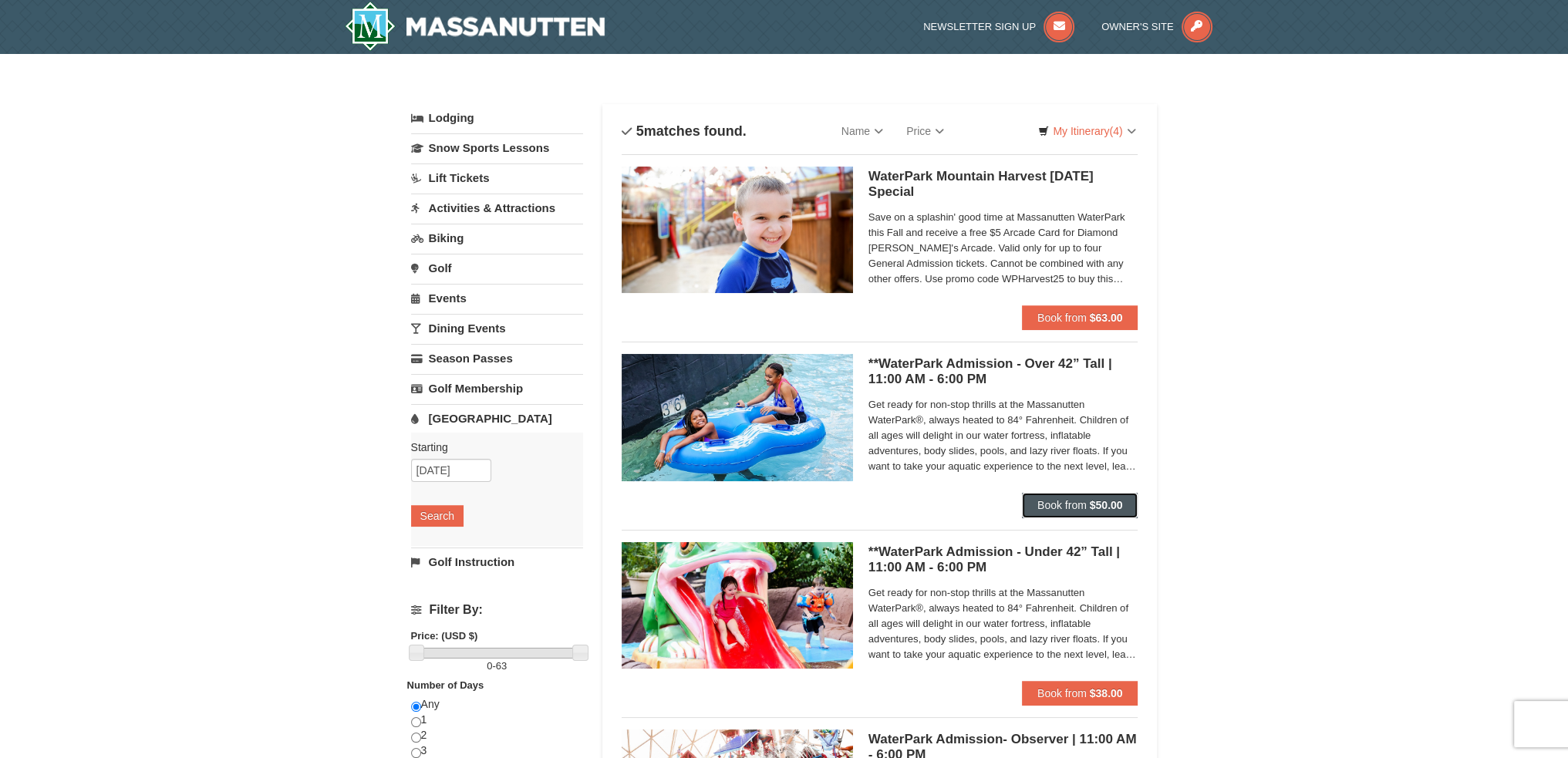
click at [1104, 506] on strong "$50.00" at bounding box center [1106, 505] width 33 height 12
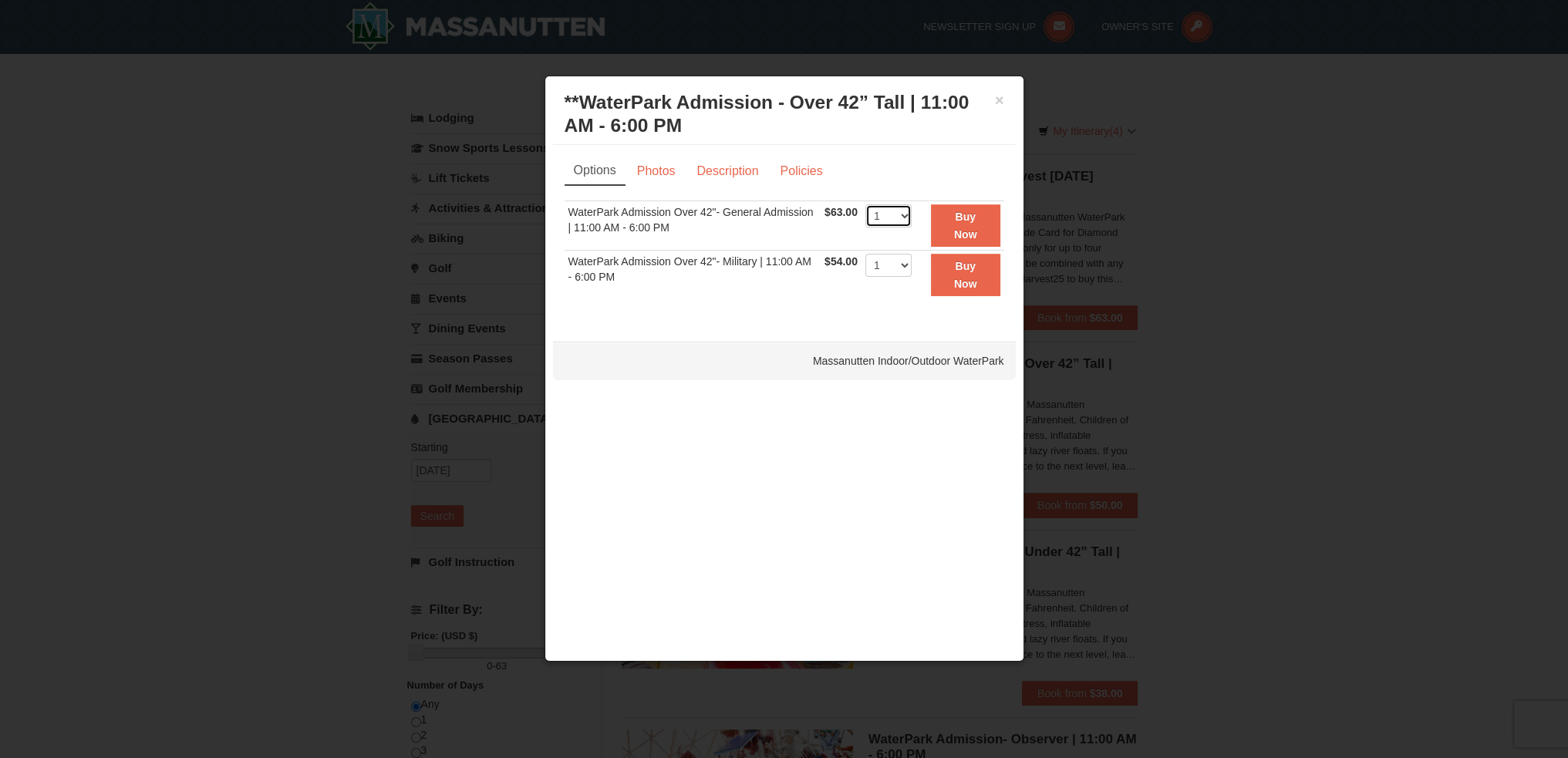
click at [904, 214] on select "1 2 3 4 5 6 7 8 9 10 11 12 13 14 15 16 17 18 19 20 21 22" at bounding box center [888, 216] width 46 height 23
select select "4"
click at [865, 205] on select "1 2 3 4 5 6 7 8 9 10 11 12 13 14 15 16 17 18 19 20 21 22" at bounding box center [888, 216] width 46 height 23
click at [978, 223] on button "Buy Now" at bounding box center [965, 226] width 70 height 42
